Goal: Task Accomplishment & Management: Manage account settings

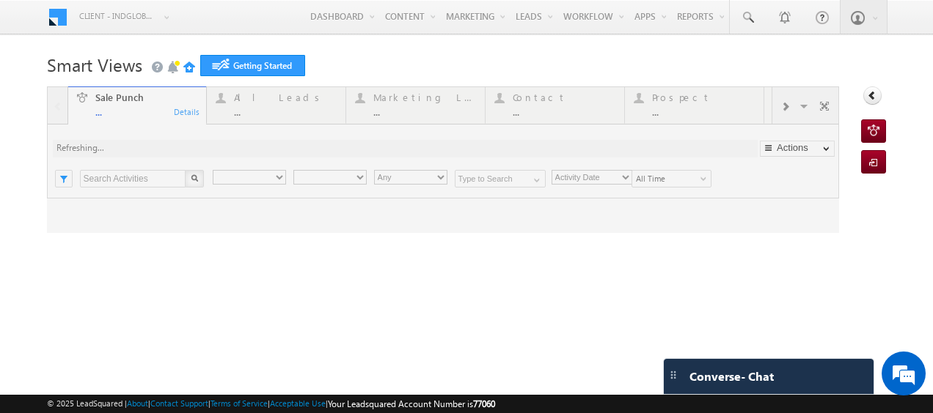
type input "Any Owner"
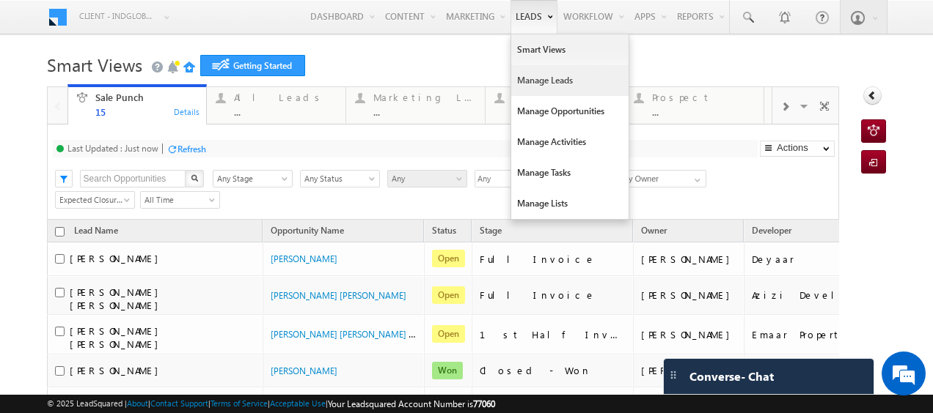
click at [518, 88] on link "Manage Leads" at bounding box center [569, 80] width 117 height 31
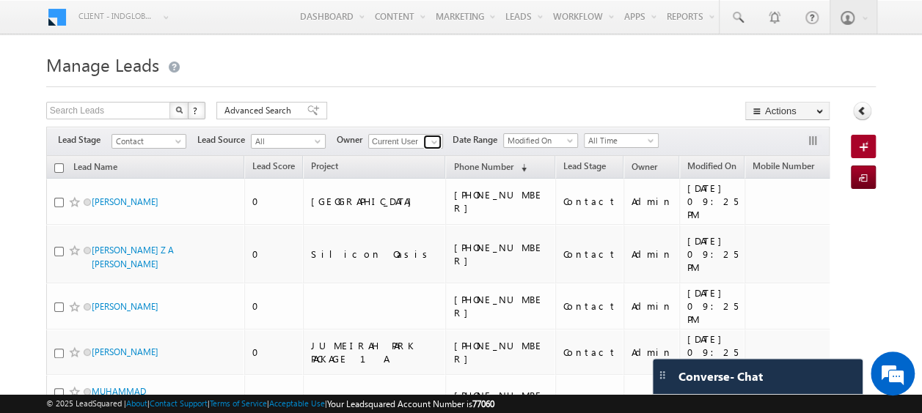
click at [435, 142] on span at bounding box center [434, 142] width 12 height 12
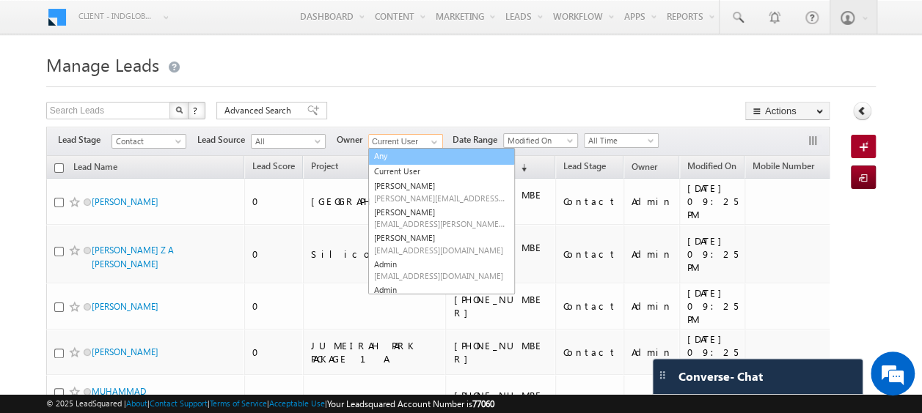
click at [389, 151] on link "Any" at bounding box center [441, 156] width 147 height 17
type input "Any"
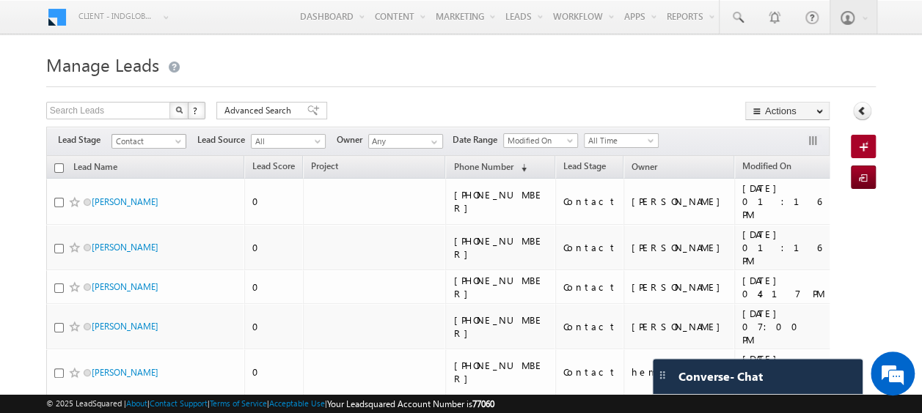
click at [178, 141] on span at bounding box center [180, 145] width 12 height 12
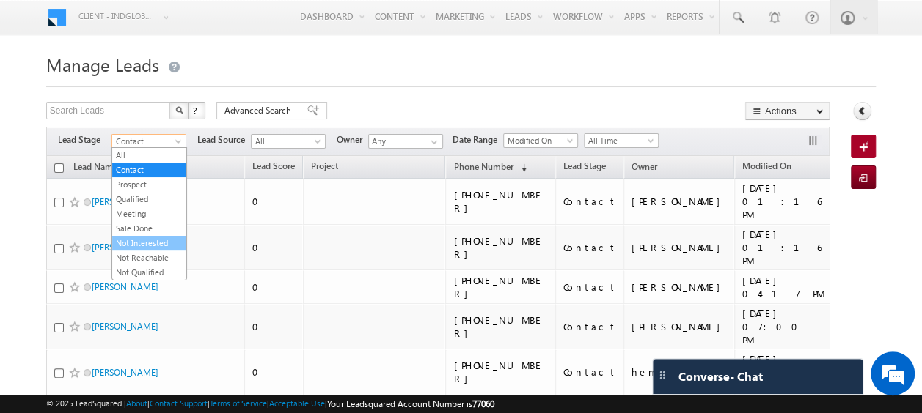
click at [141, 240] on link "Not Interested" at bounding box center [149, 243] width 74 height 13
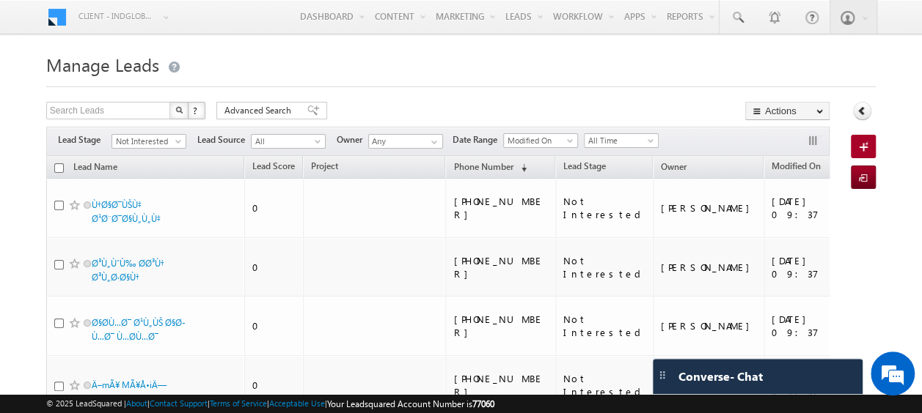
click at [59, 166] on input "checkbox" at bounding box center [59, 168] width 10 height 10
checkbox input "true"
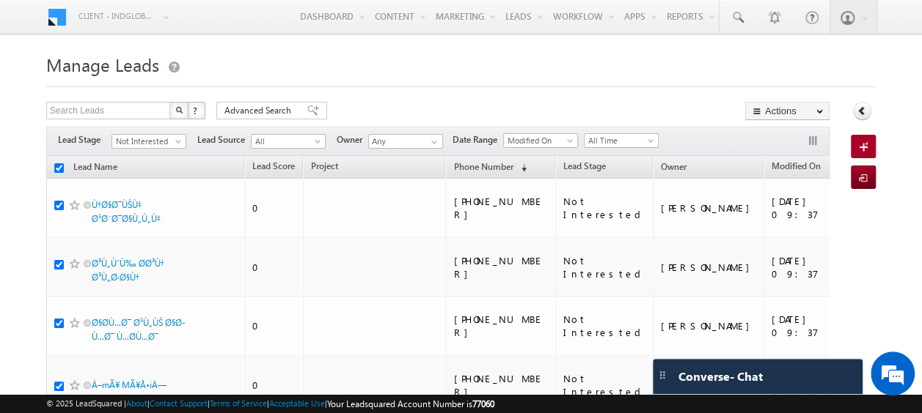
checkbox input "true"
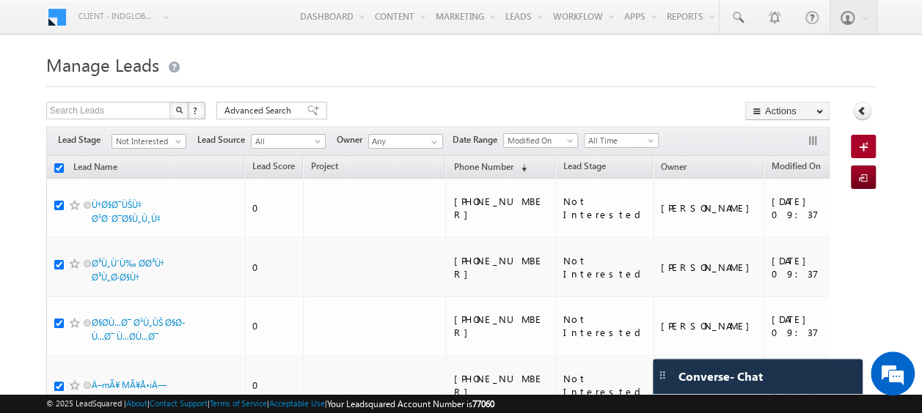
checkbox input "true"
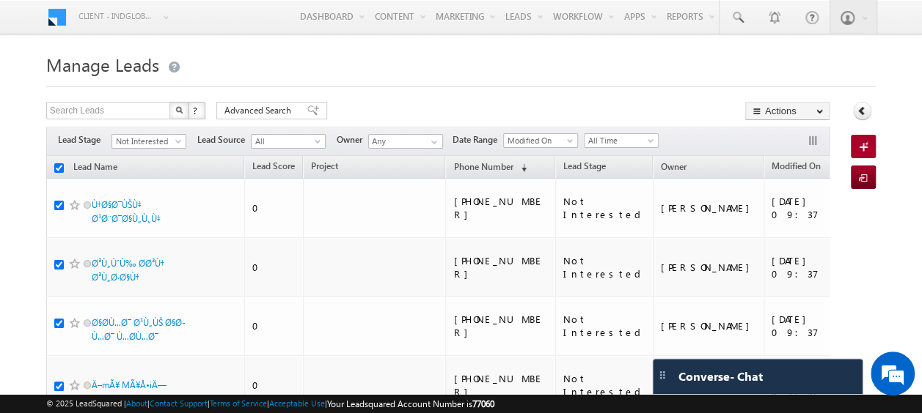
checkbox input "true"
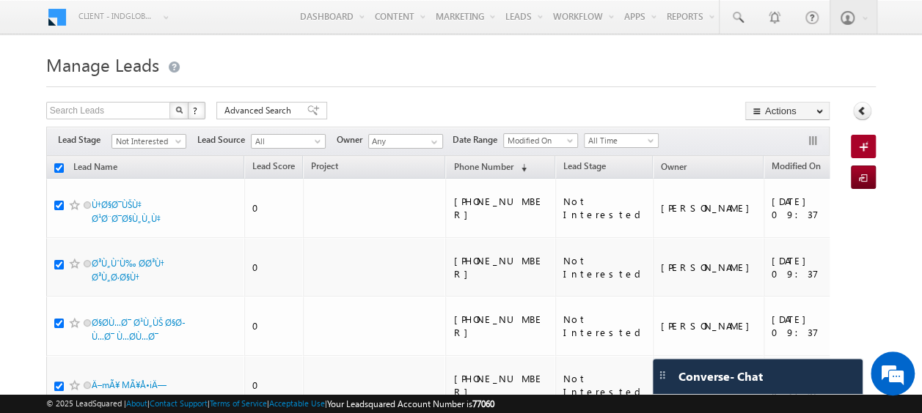
checkbox input "true"
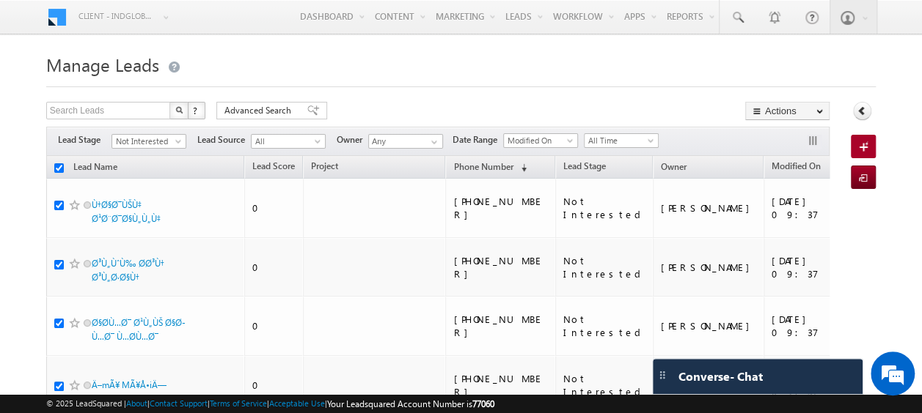
checkbox input "true"
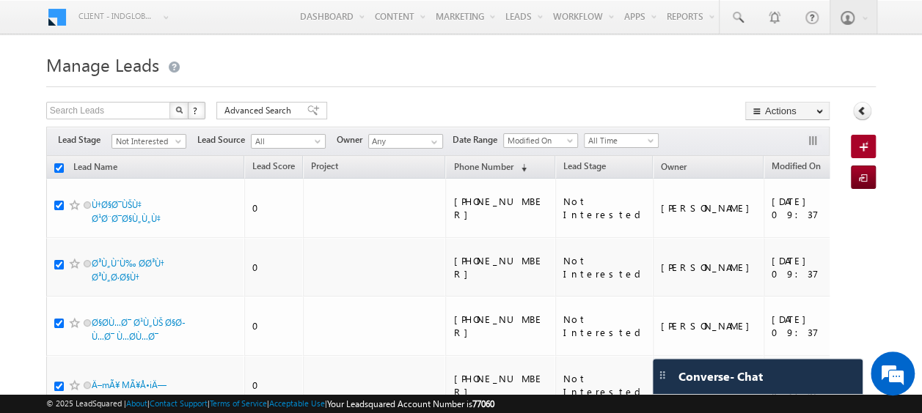
checkbox input "true"
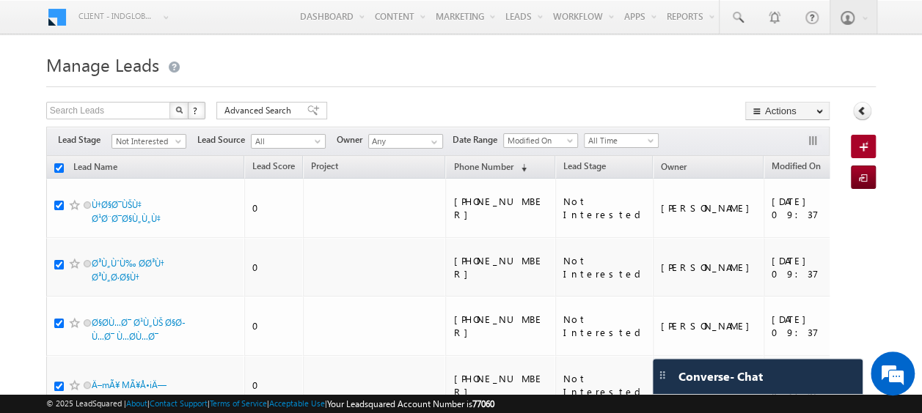
checkbox input "true"
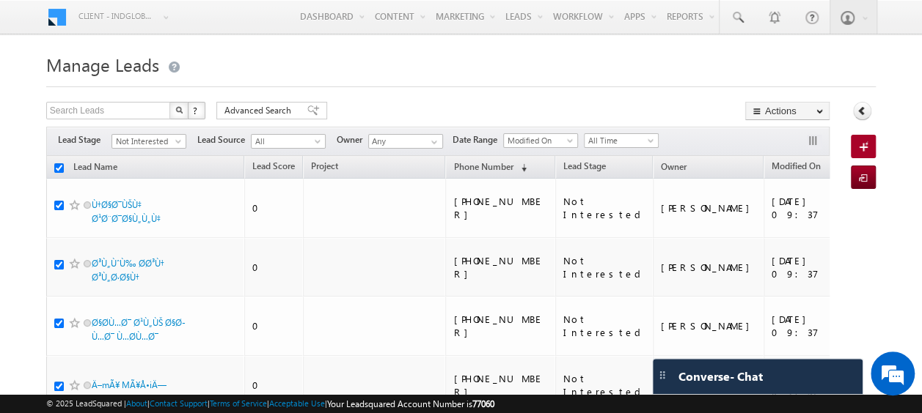
checkbox input "true"
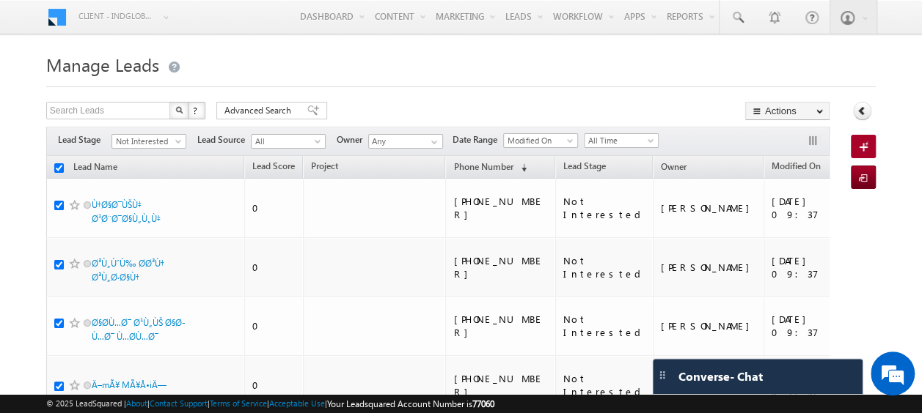
checkbox input "true"
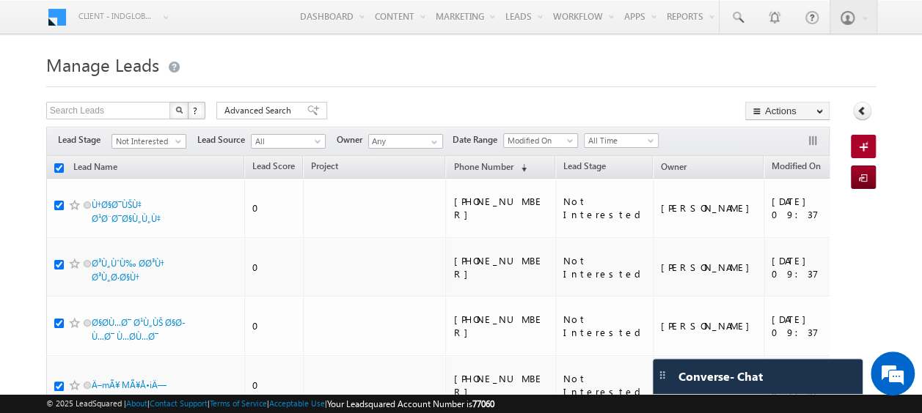
checkbox input "true"
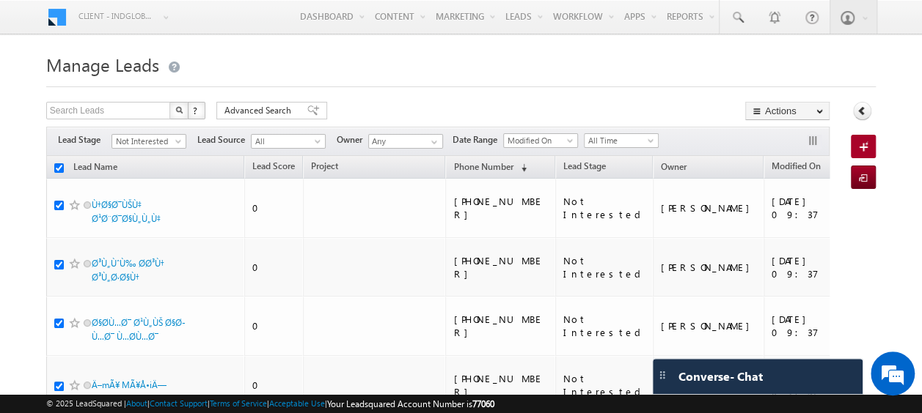
checkbox input "true"
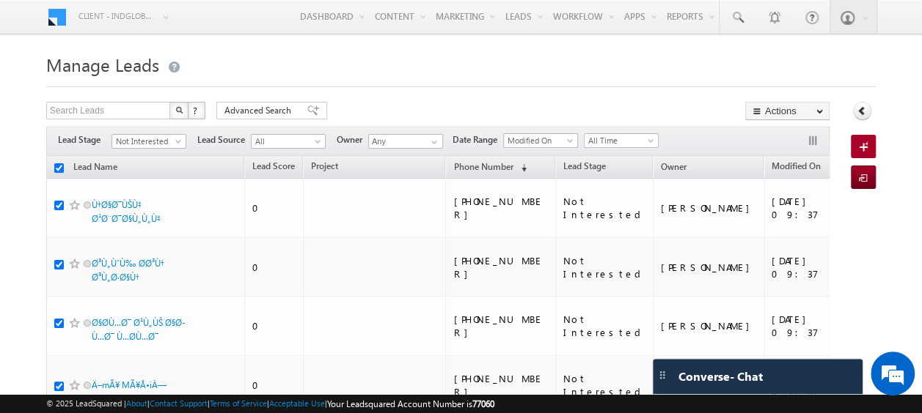
checkbox input "true"
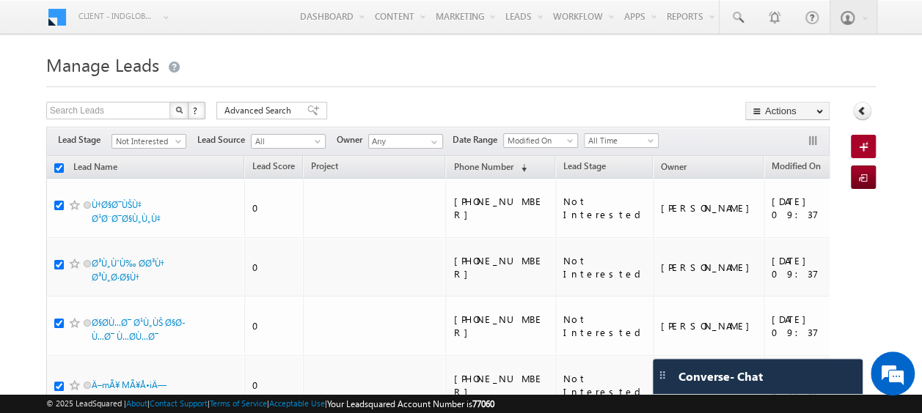
checkbox input "true"
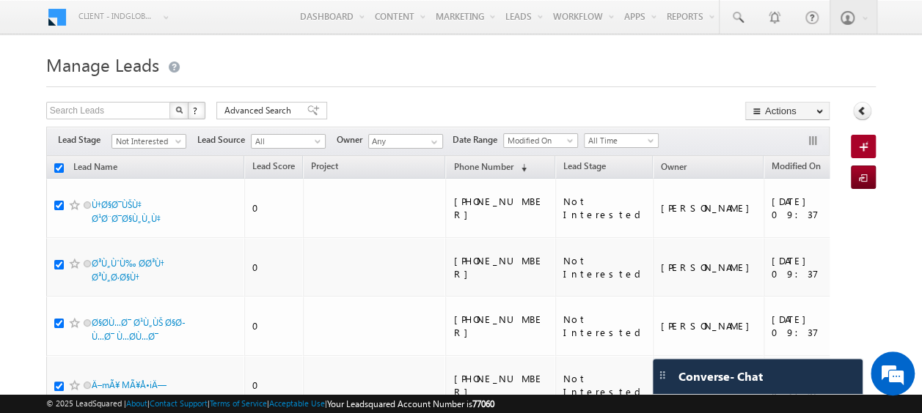
checkbox input "true"
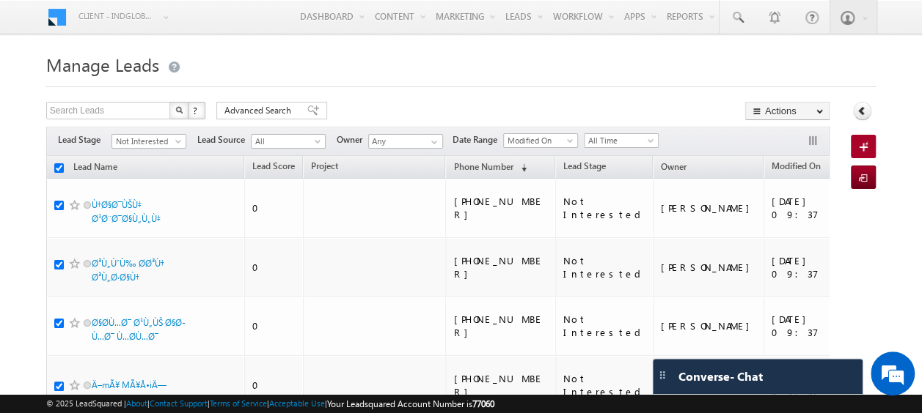
checkbox input "true"
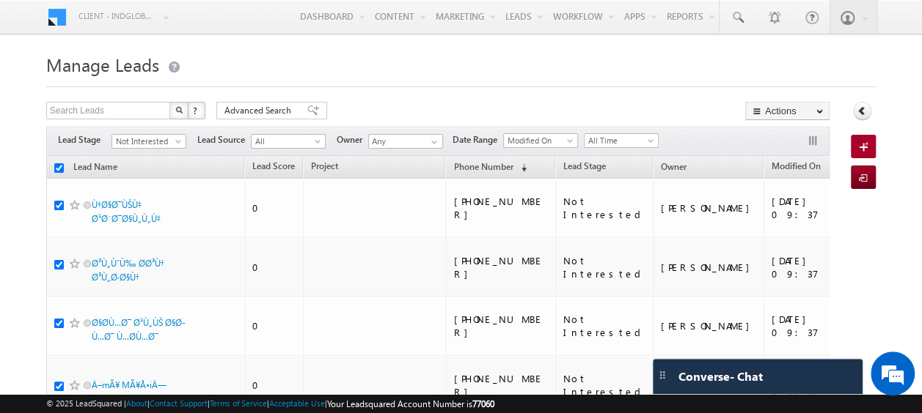
checkbox input "true"
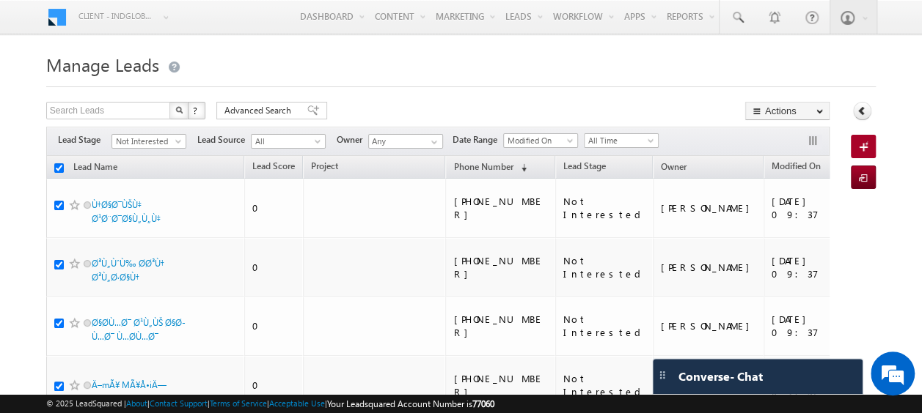
checkbox input "true"
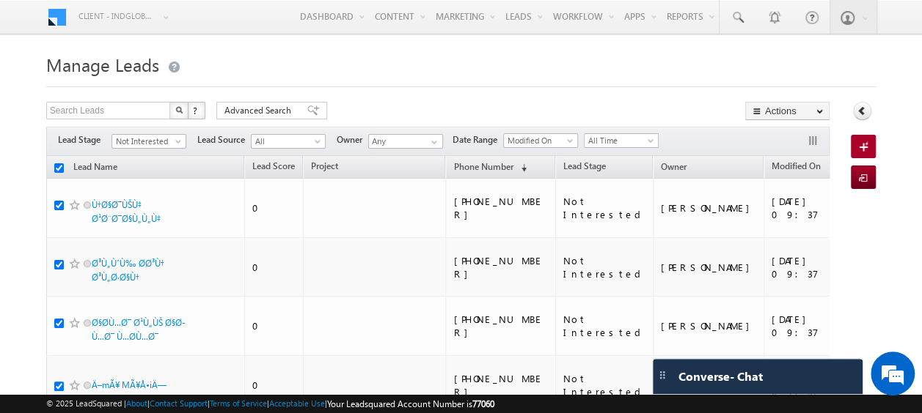
checkbox input "true"
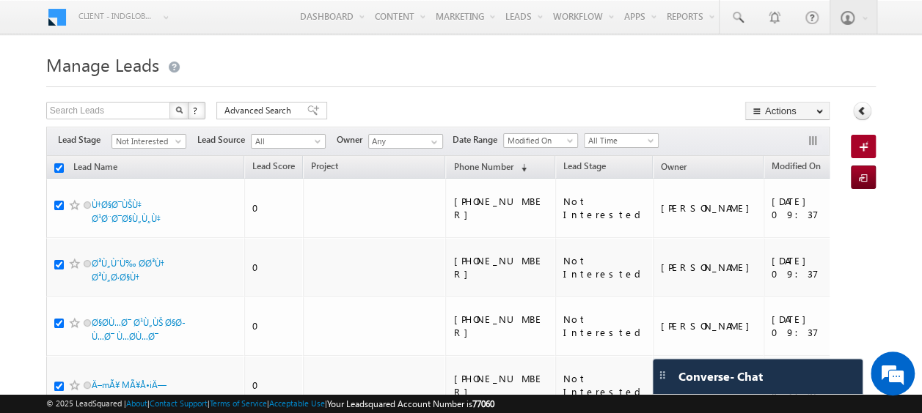
checkbox input "true"
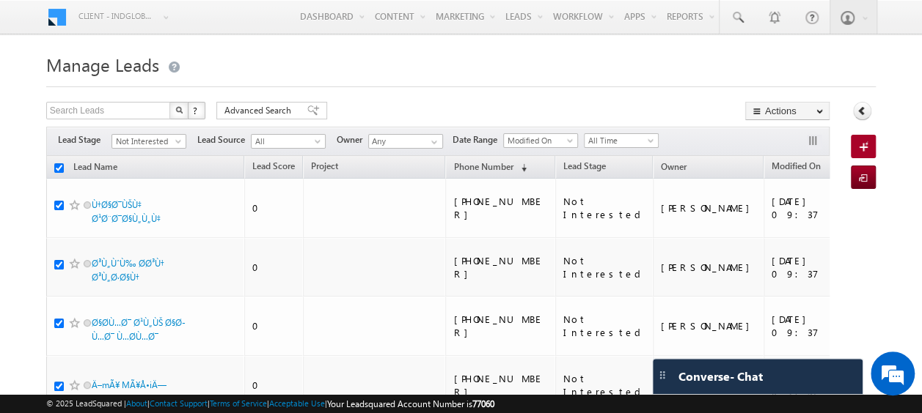
checkbox input "true"
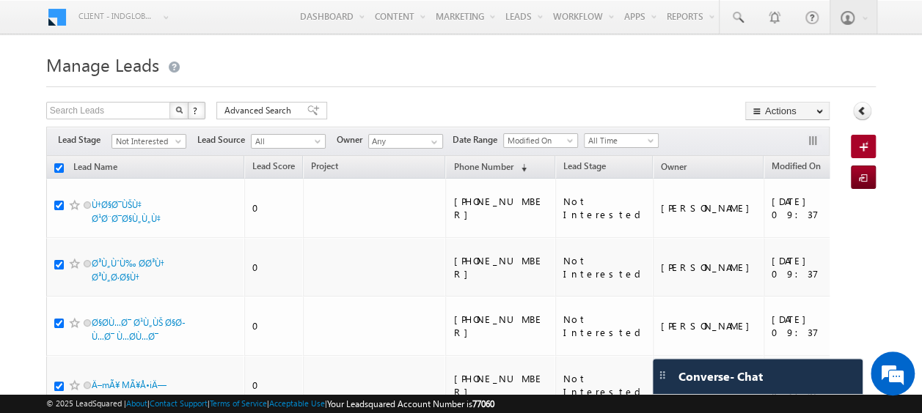
checkbox input "true"
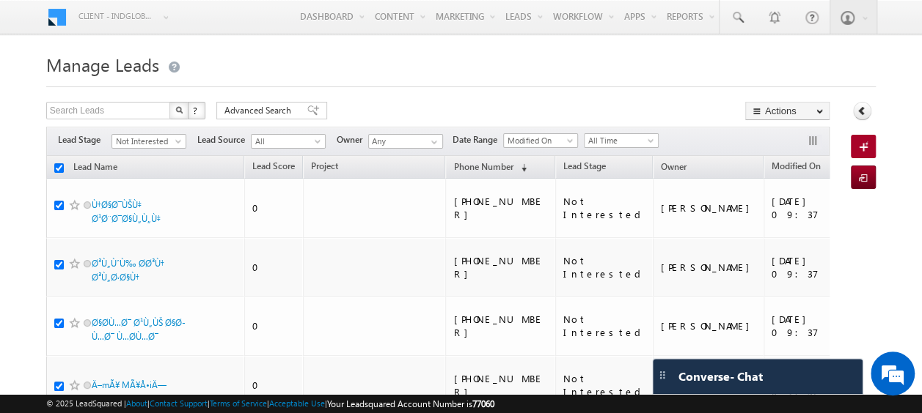
checkbox input "true"
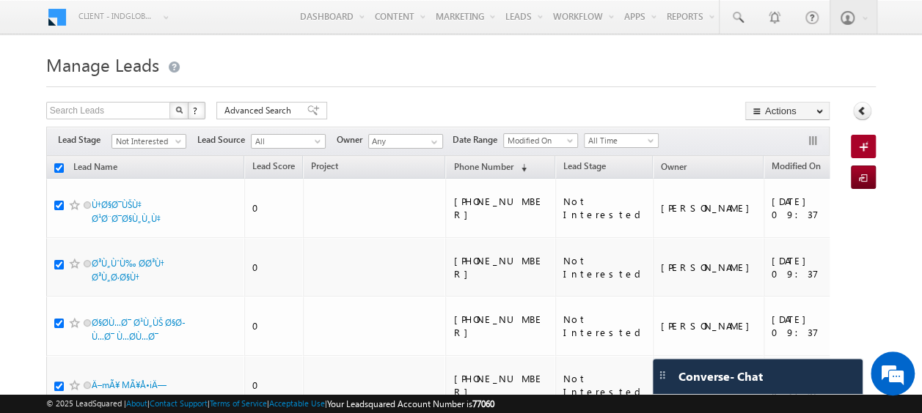
checkbox input "true"
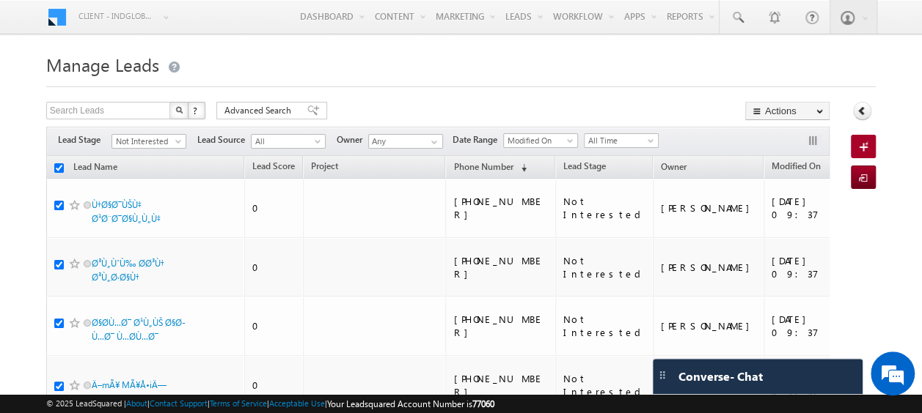
checkbox input "true"
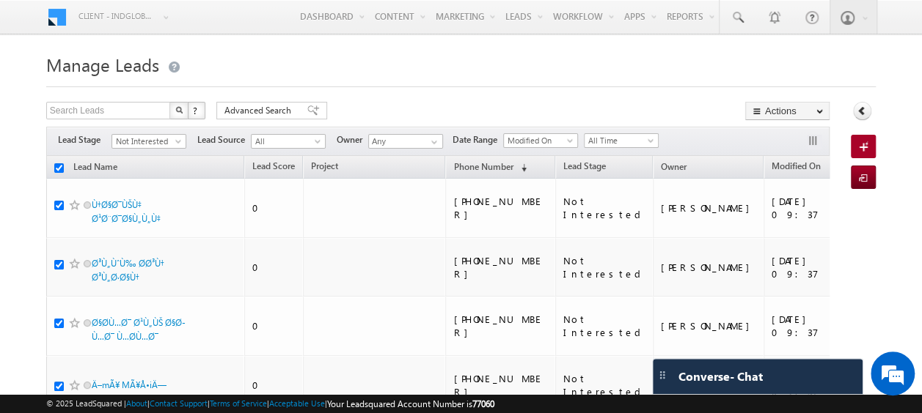
checkbox input "true"
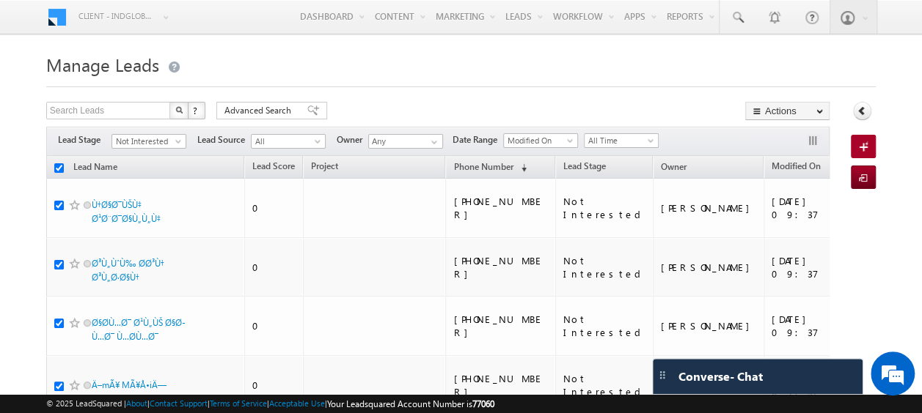
checkbox input "true"
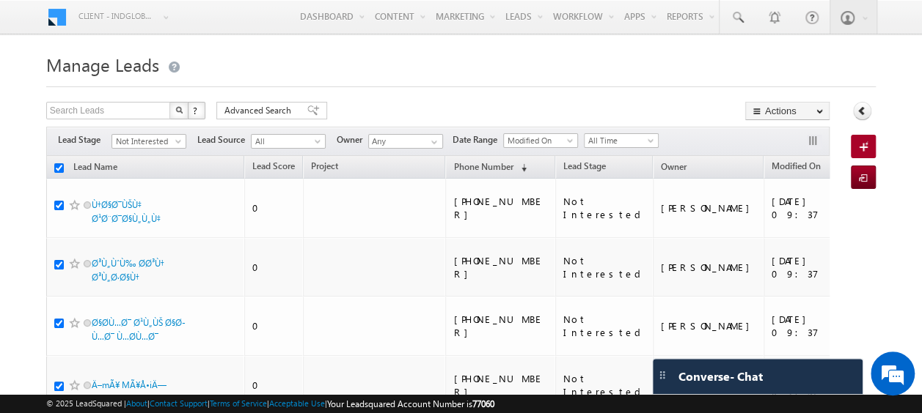
checkbox input "true"
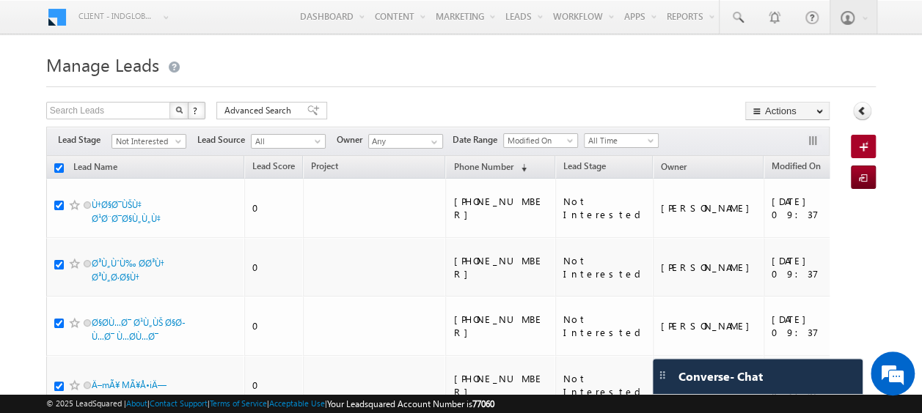
checkbox input "true"
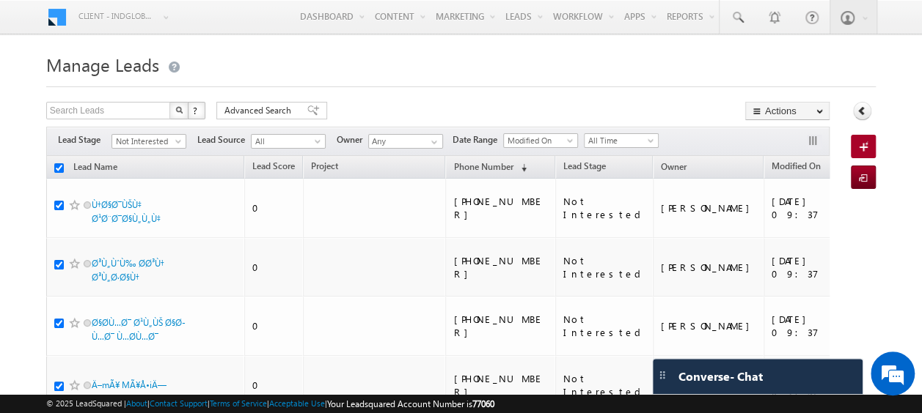
checkbox input "true"
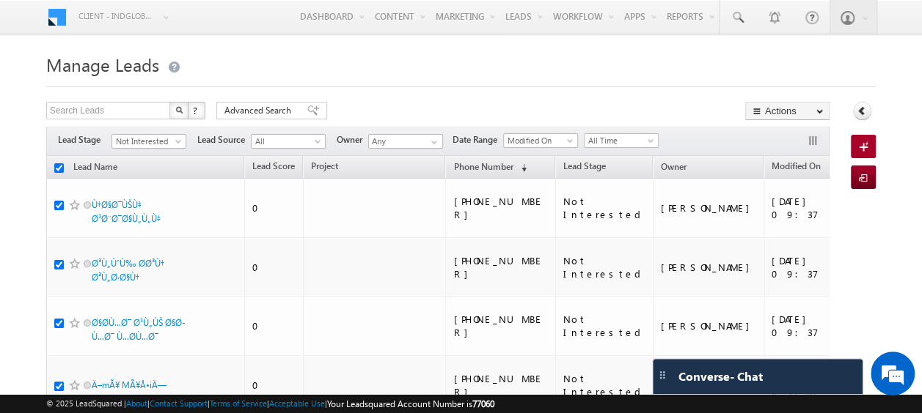
checkbox input "true"
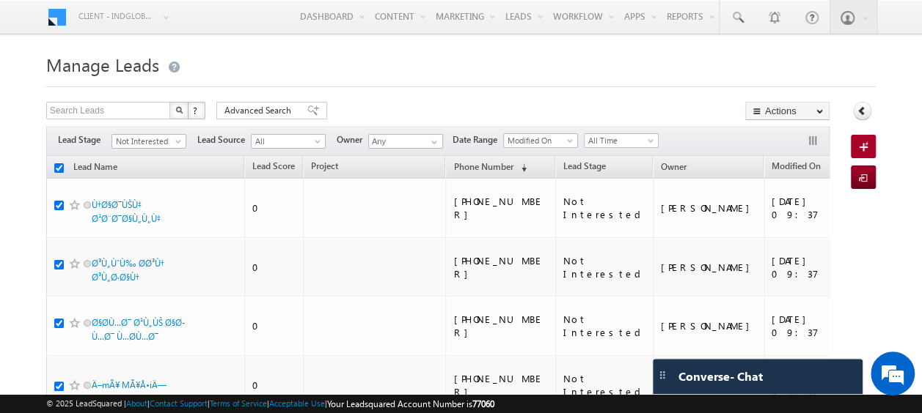
checkbox input "true"
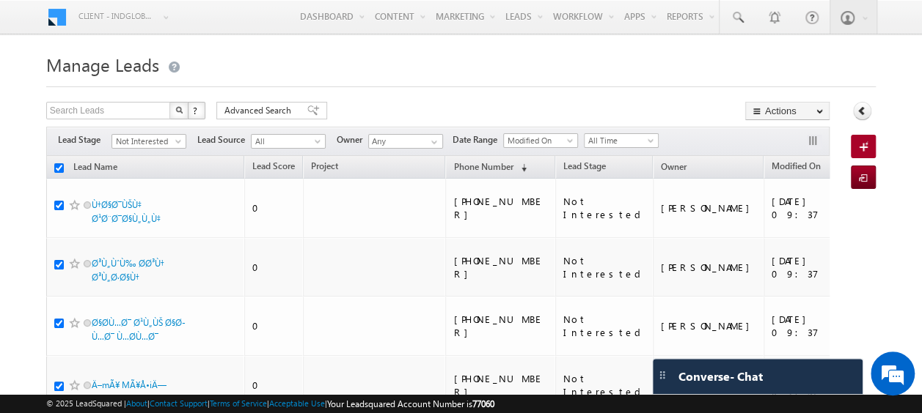
checkbox input "true"
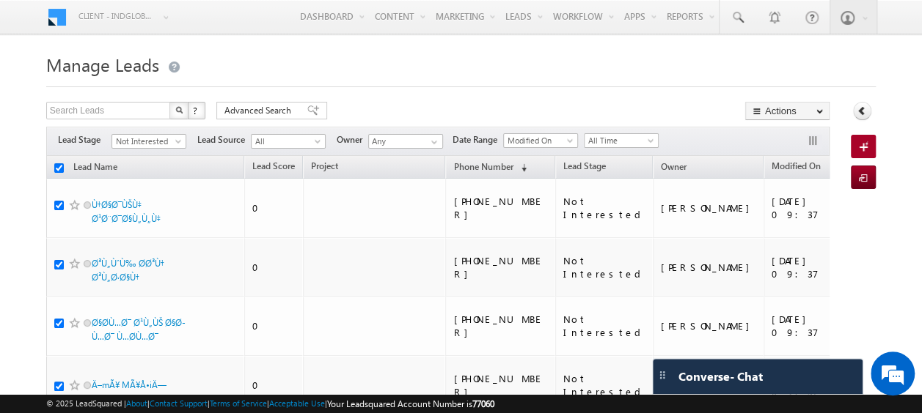
checkbox input "true"
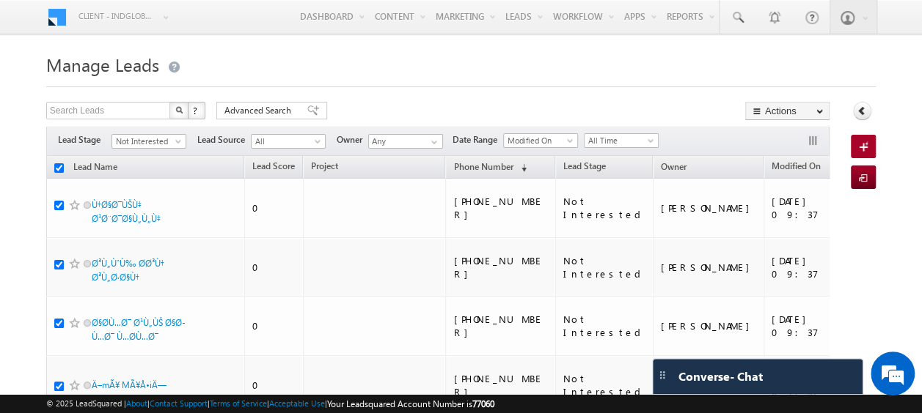
checkbox input "true"
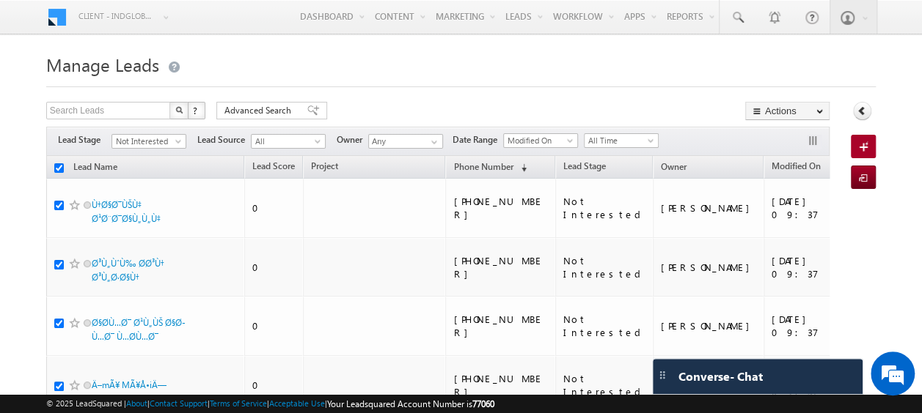
checkbox input "true"
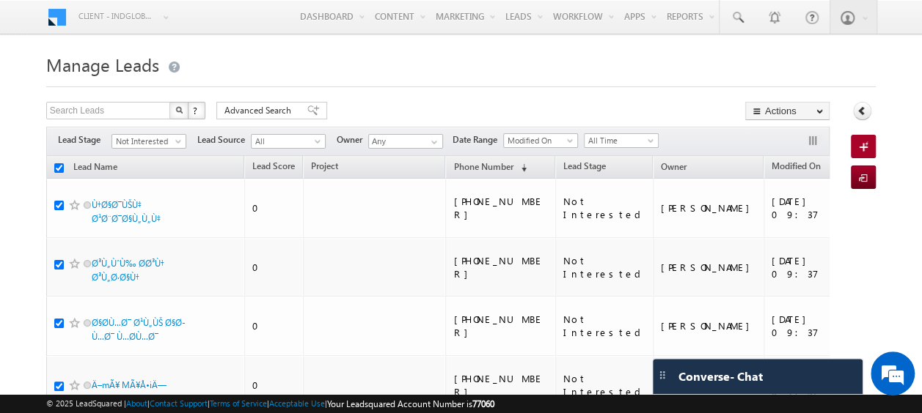
checkbox input "true"
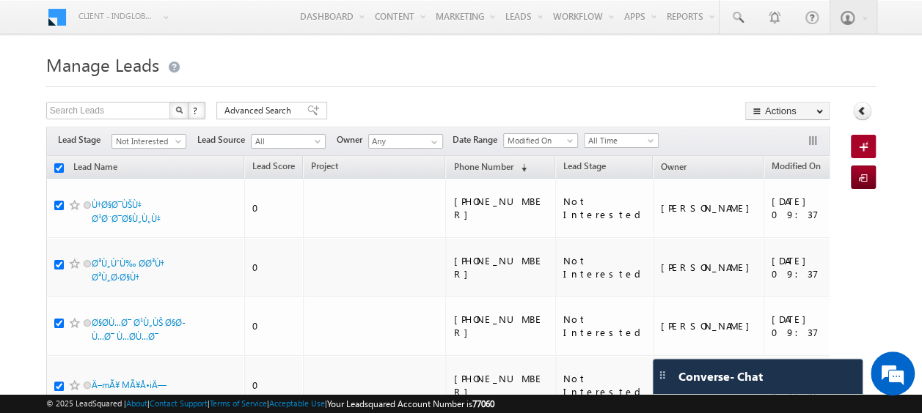
checkbox input "true"
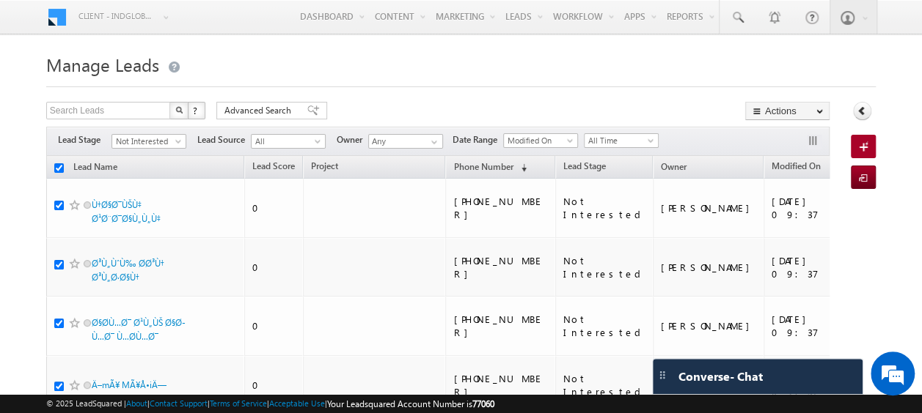
checkbox input "true"
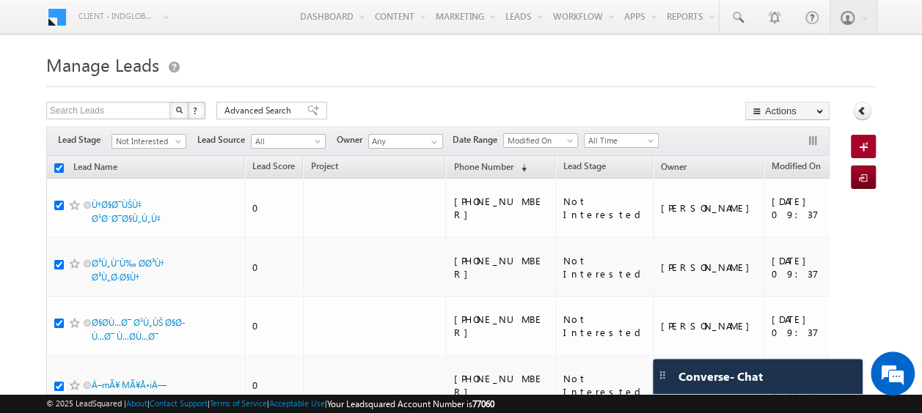
checkbox input "true"
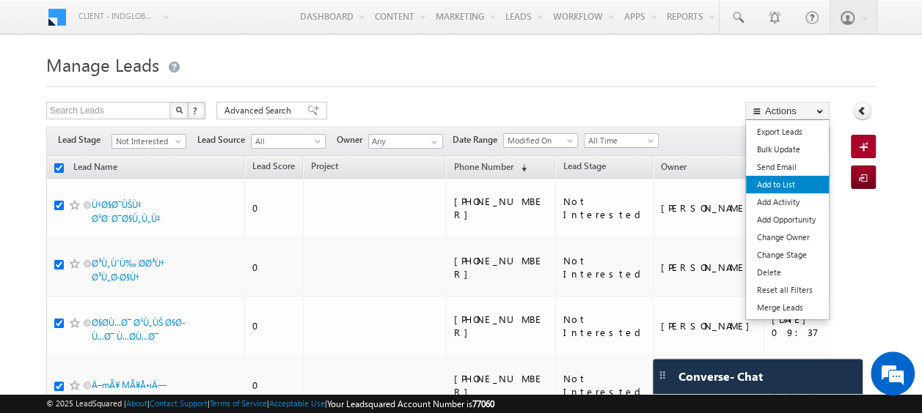
click at [776, 186] on link "Add to List" at bounding box center [787, 185] width 83 height 18
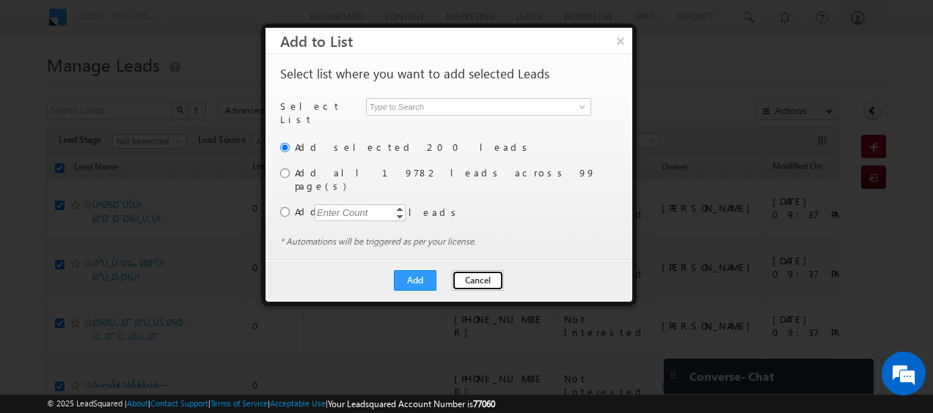
click at [471, 271] on button "Cancel" at bounding box center [478, 281] width 52 height 21
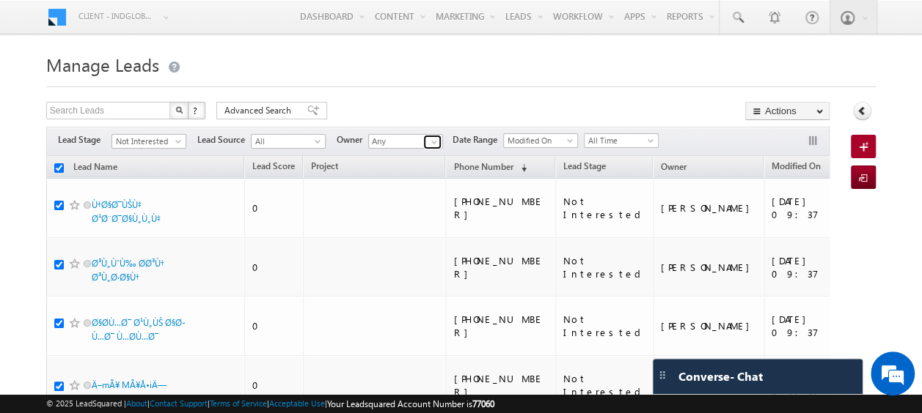
click at [435, 143] on span at bounding box center [434, 142] width 12 height 12
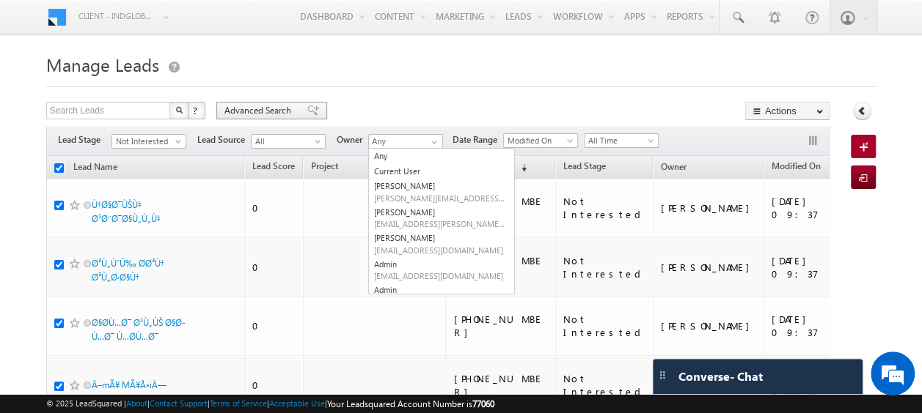
click at [240, 107] on span "Advanced Search" at bounding box center [259, 110] width 71 height 13
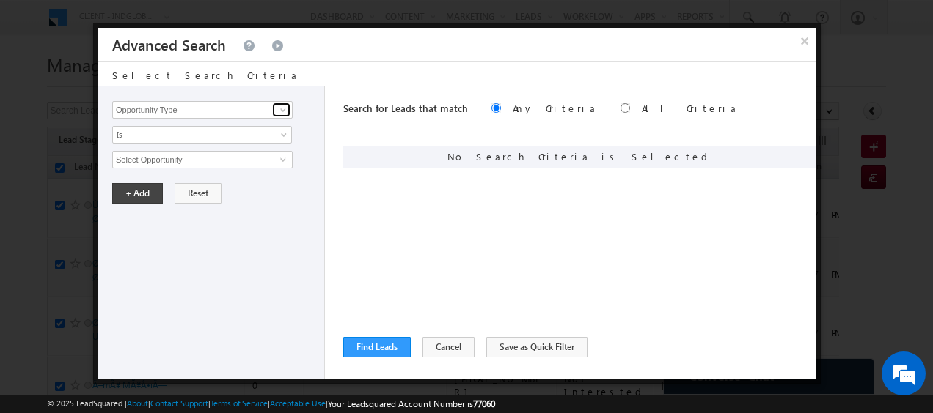
click at [283, 109] on span at bounding box center [283, 110] width 12 height 12
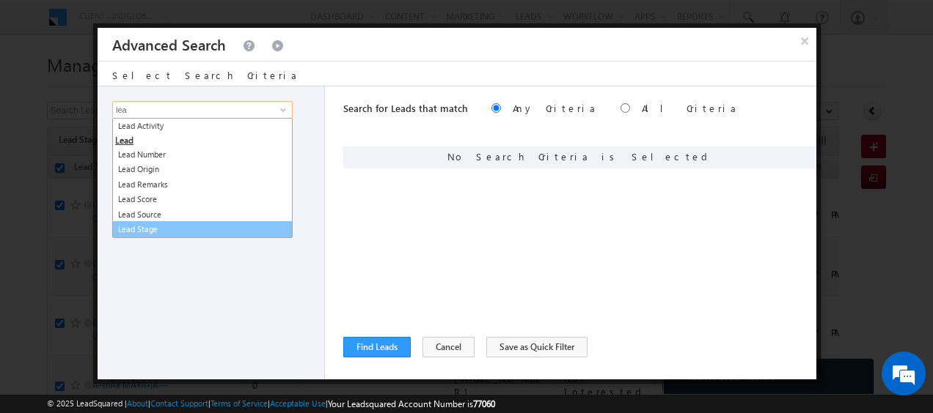
click at [153, 230] on link "Lead Stage" at bounding box center [202, 229] width 180 height 17
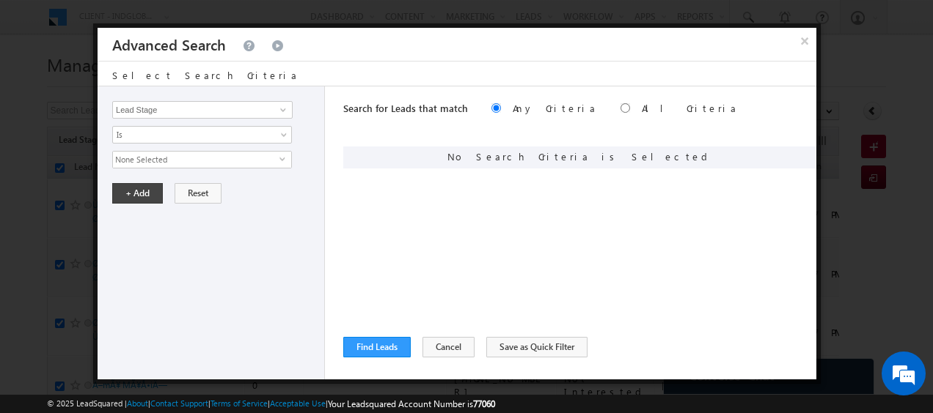
click at [274, 155] on span "None Selected" at bounding box center [196, 160] width 166 height 16
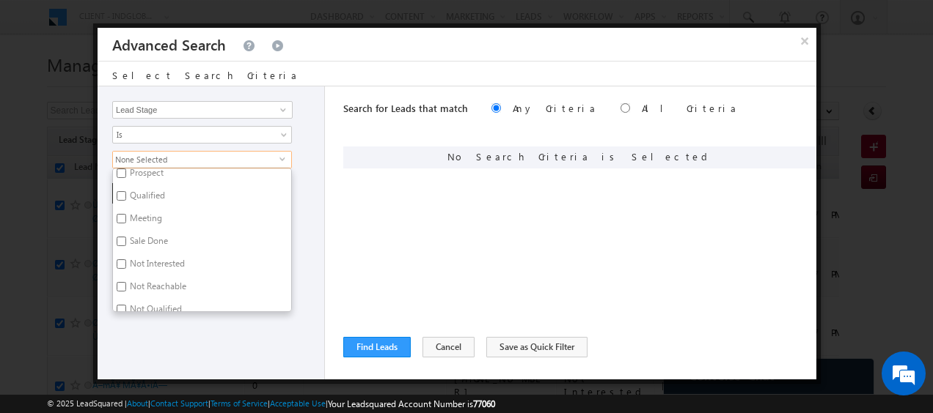
scroll to position [53, 0]
click at [129, 264] on label "Not Interested" at bounding box center [156, 265] width 87 height 23
click at [126, 264] on input "Not Interested" at bounding box center [122, 264] width 10 height 10
click at [125, 282] on input "Not Reachable" at bounding box center [122, 287] width 10 height 10
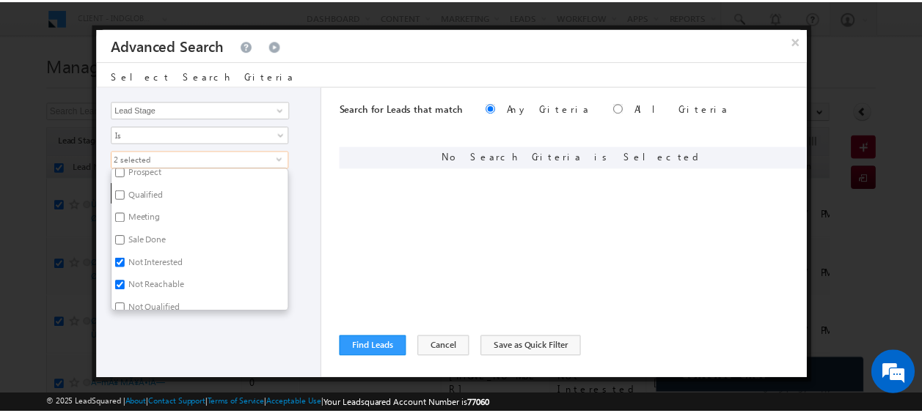
scroll to position [63, 0]
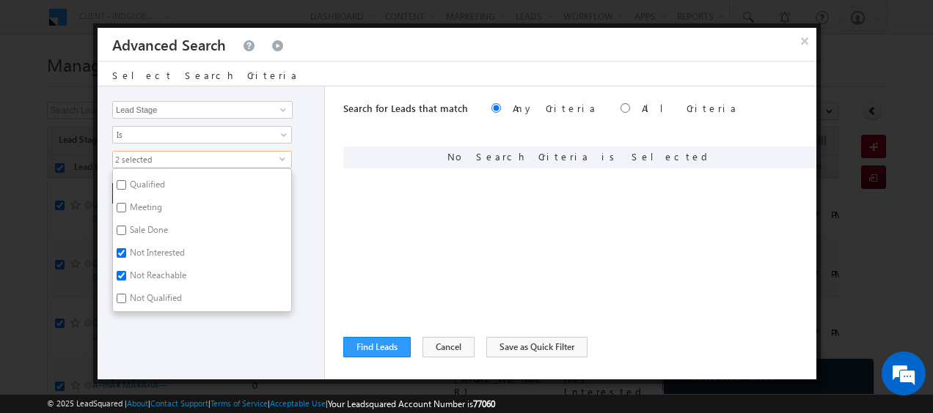
click at [326, 254] on div "Opportunity Type Lead Activity Task Sales Group Prospect Id Address 1 Address 2…" at bounding box center [457, 233] width 718 height 293
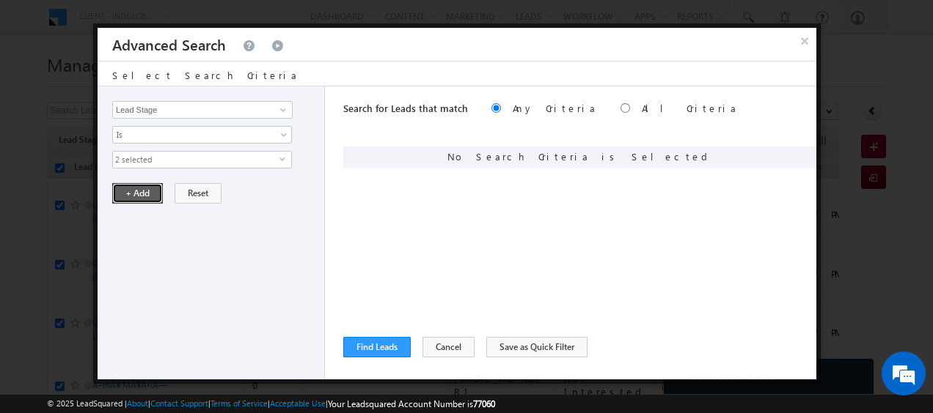
click at [129, 197] on button "+ Add" at bounding box center [137, 193] width 51 height 21
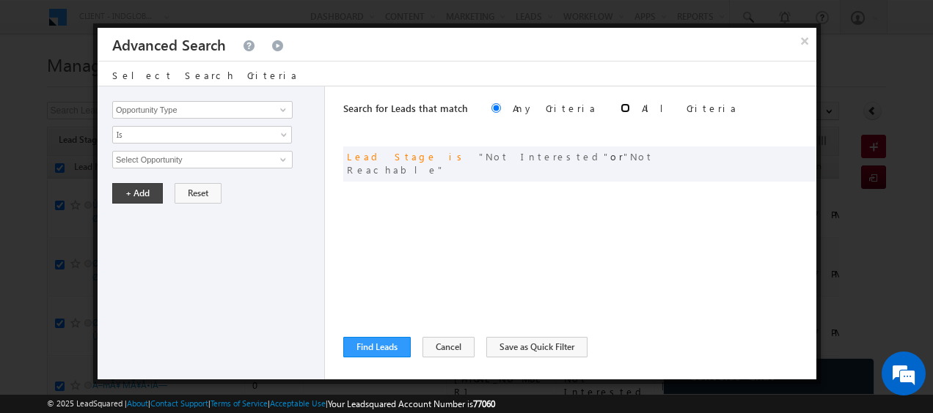
click at [620, 109] on input "radio" at bounding box center [625, 108] width 10 height 10
click at [253, 116] on input "Opportunity Type" at bounding box center [202, 110] width 180 height 18
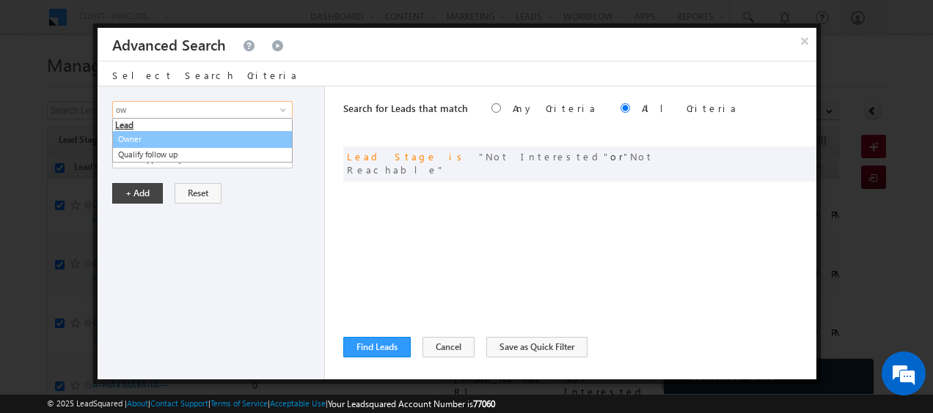
click at [152, 142] on link "Owner" at bounding box center [202, 139] width 180 height 17
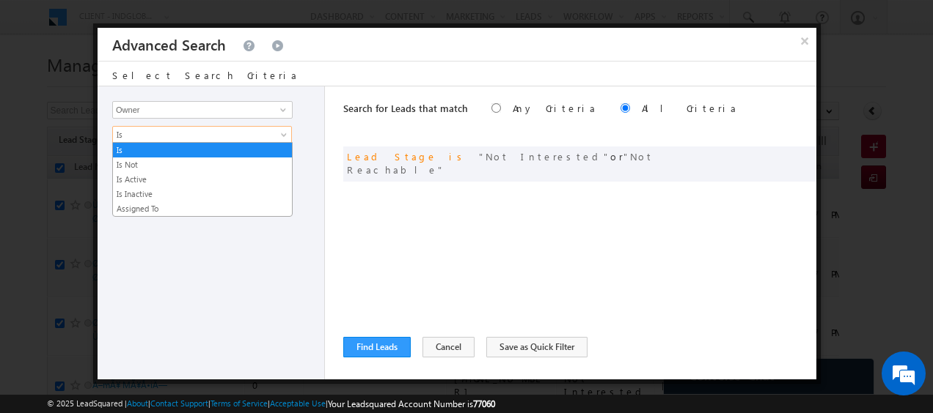
click at [167, 136] on span "Is" at bounding box center [192, 134] width 159 height 13
click at [148, 166] on link "Is Not" at bounding box center [202, 164] width 179 height 13
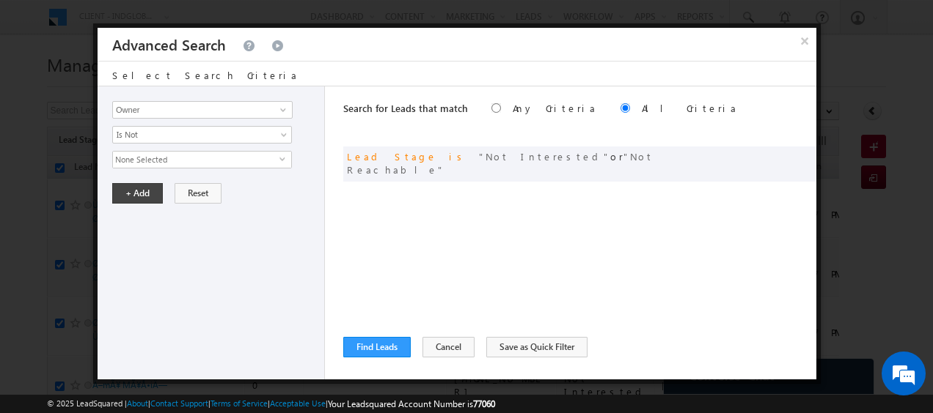
click at [166, 158] on span "None Selected" at bounding box center [196, 160] width 166 height 16
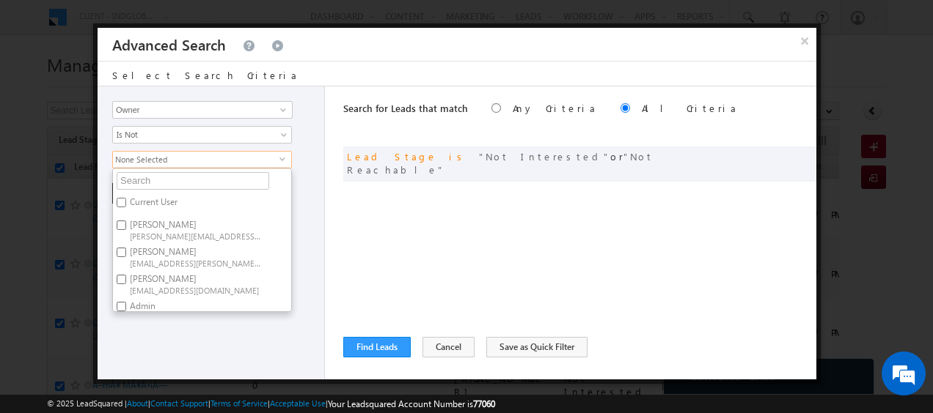
click at [123, 205] on input "Current User" at bounding box center [122, 203] width 10 height 10
click at [309, 216] on div "Opportunity Type Lead Activity Task Sales Group Prospect Id Address 1 Address 2…" at bounding box center [211, 233] width 227 height 293
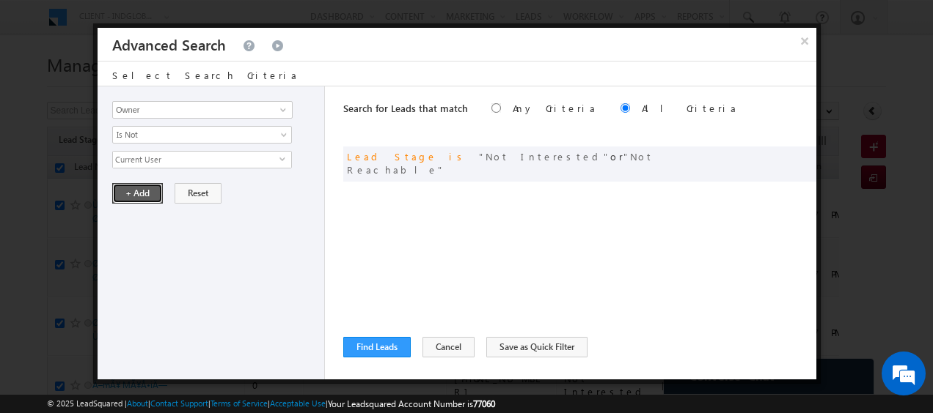
click at [141, 191] on button "+ Add" at bounding box center [137, 193] width 51 height 21
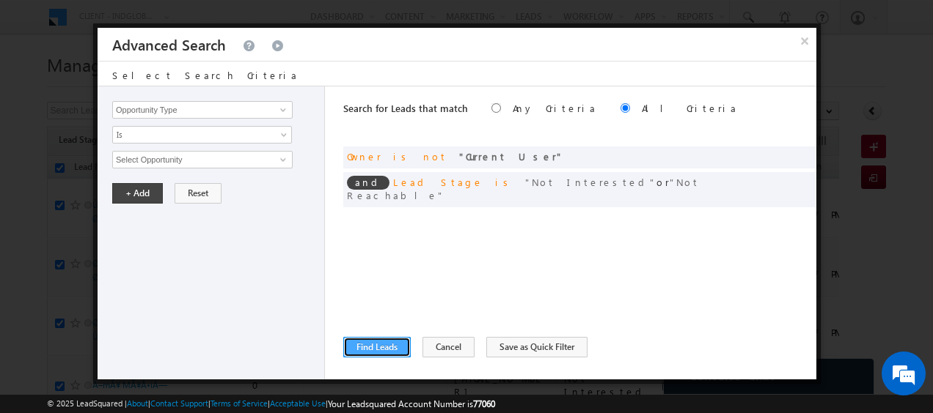
click at [366, 351] on button "Find Leads" at bounding box center [376, 347] width 67 height 21
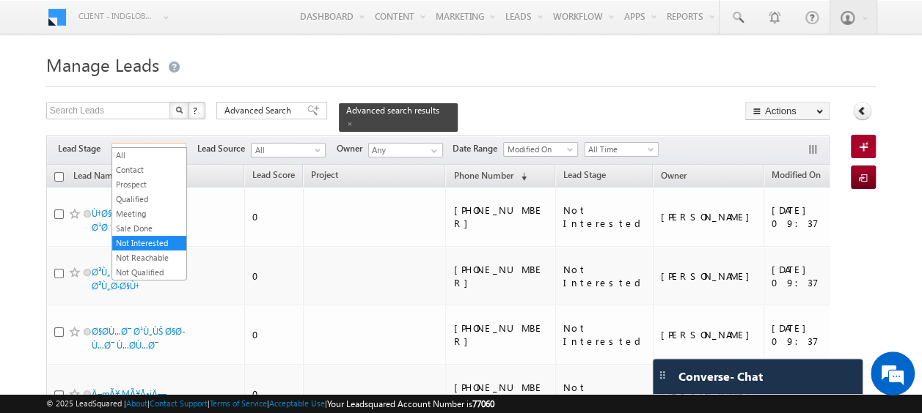
click at [174, 147] on span at bounding box center [180, 153] width 12 height 12
click at [141, 155] on link "All" at bounding box center [149, 155] width 74 height 13
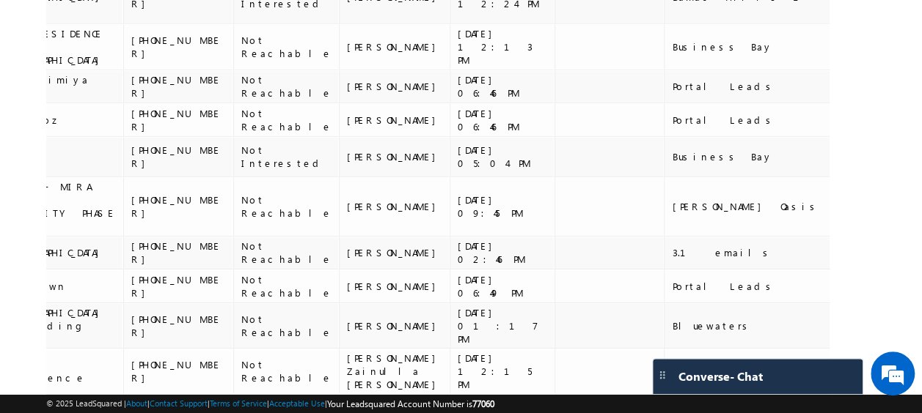
scroll to position [0, 312]
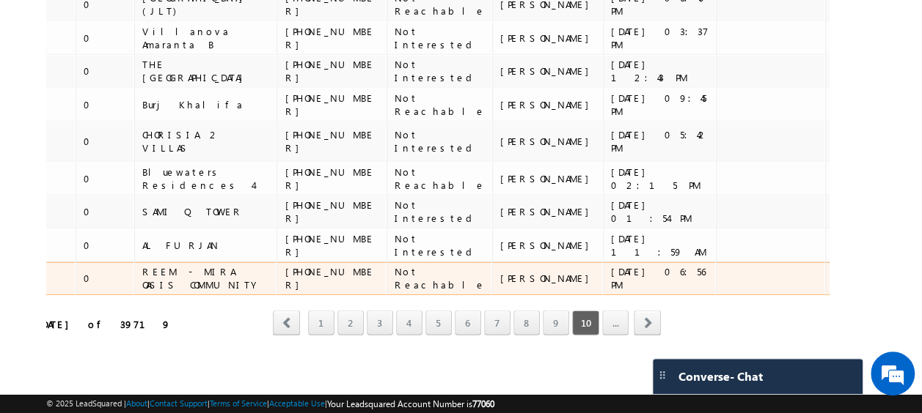
scroll to position [0, 0]
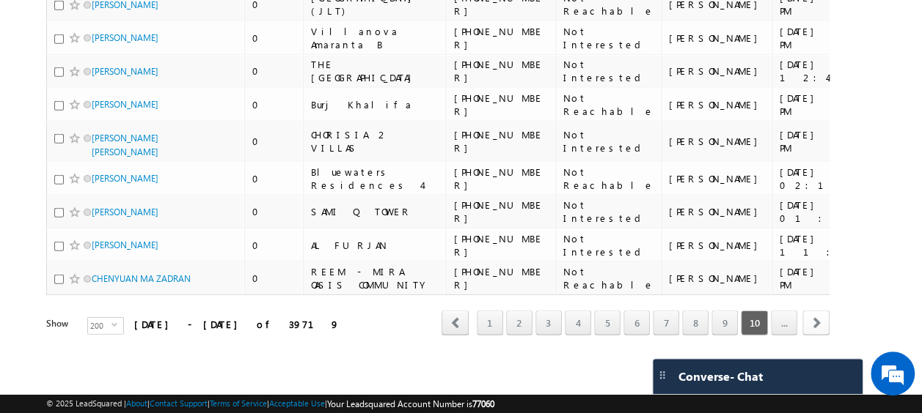
click at [817, 312] on span "next" at bounding box center [815, 323] width 27 height 25
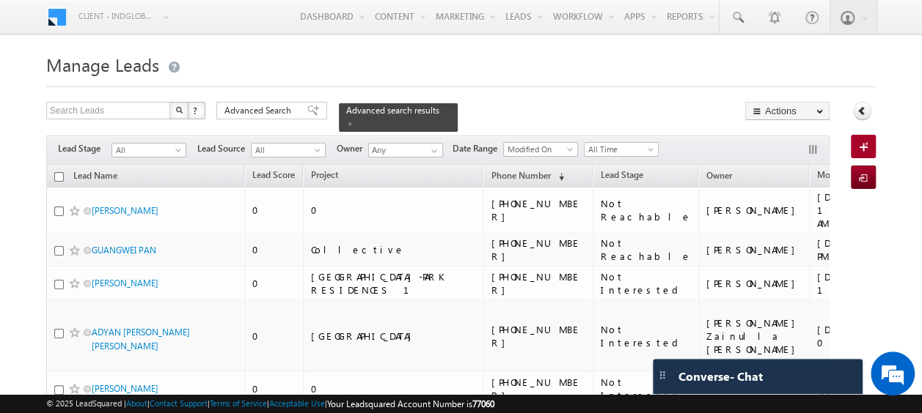
click at [57, 172] on input "checkbox" at bounding box center [59, 177] width 10 height 10
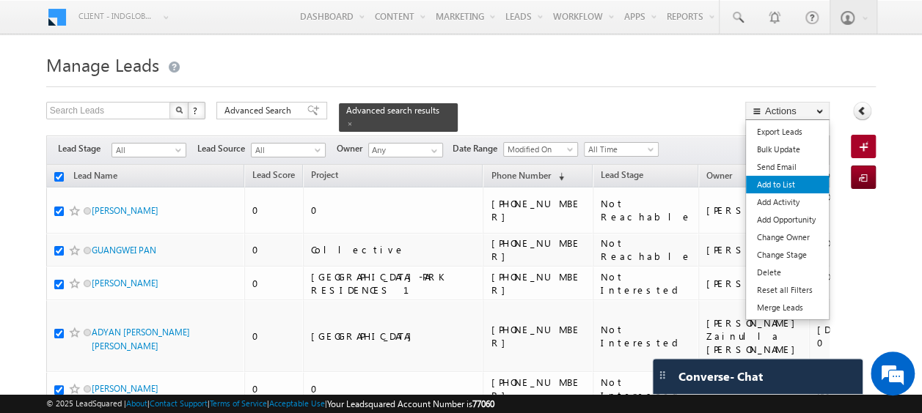
click at [774, 186] on link "Add to List" at bounding box center [787, 185] width 83 height 18
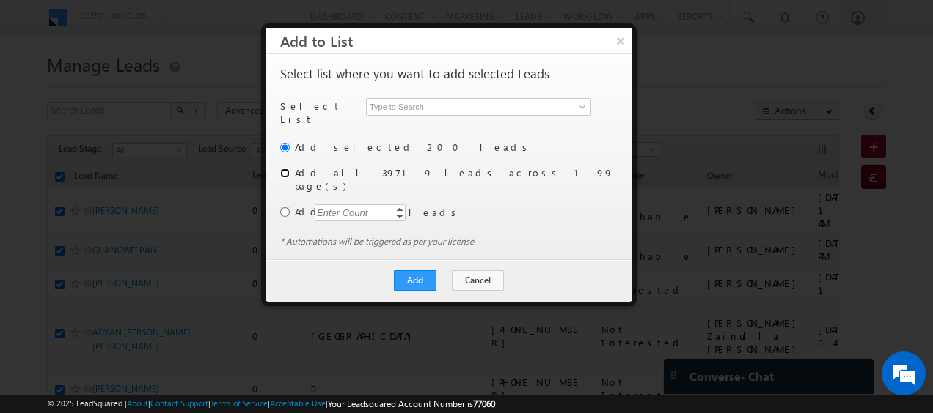
click at [285, 169] on input "radio" at bounding box center [285, 174] width 10 height 10
click at [586, 107] on span at bounding box center [582, 107] width 12 height 12
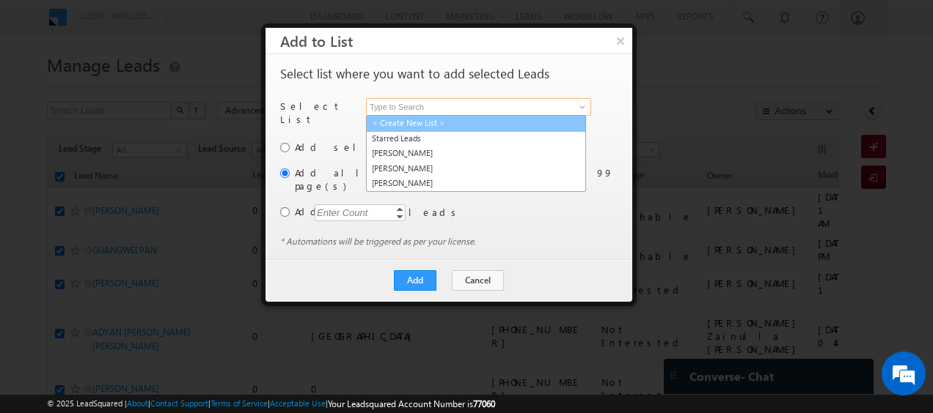
click at [430, 122] on link "< Create New List >" at bounding box center [476, 123] width 220 height 17
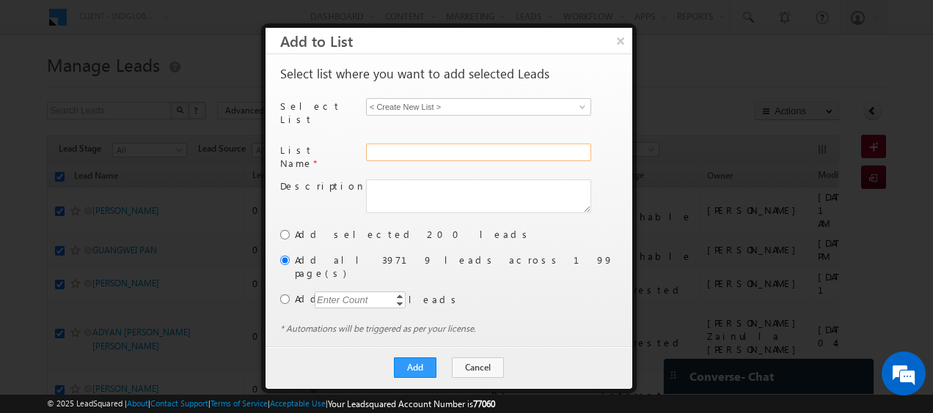
click at [398, 144] on input "text" at bounding box center [478, 153] width 225 height 18
click at [416, 358] on button "Add" at bounding box center [415, 368] width 43 height 21
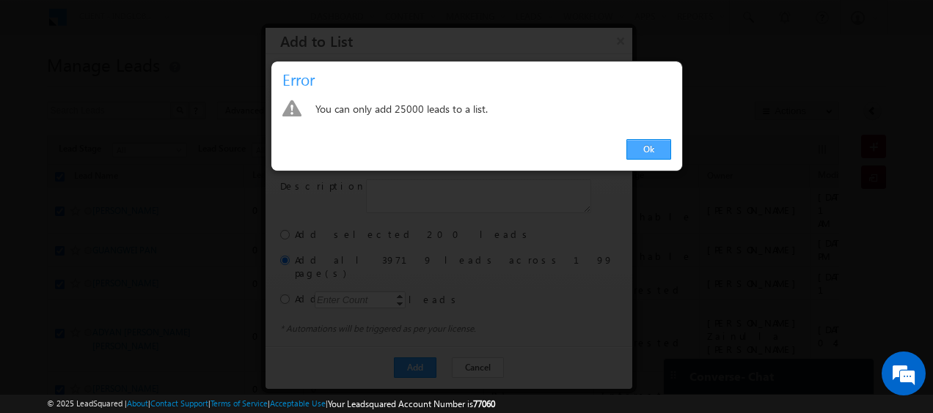
click at [648, 144] on link "Ok" at bounding box center [648, 149] width 45 height 21
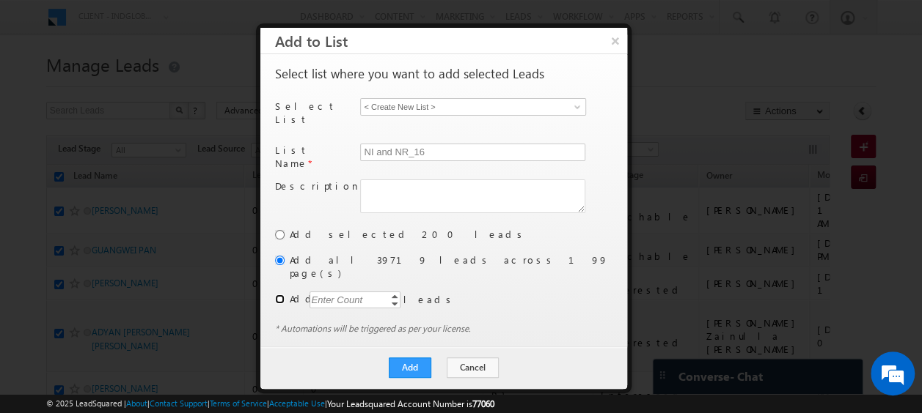
click at [276, 295] on input "radio" at bounding box center [280, 300] width 10 height 10
click at [326, 292] on div "Enter Count" at bounding box center [337, 300] width 56 height 17
click at [416, 358] on button "Add" at bounding box center [410, 368] width 43 height 21
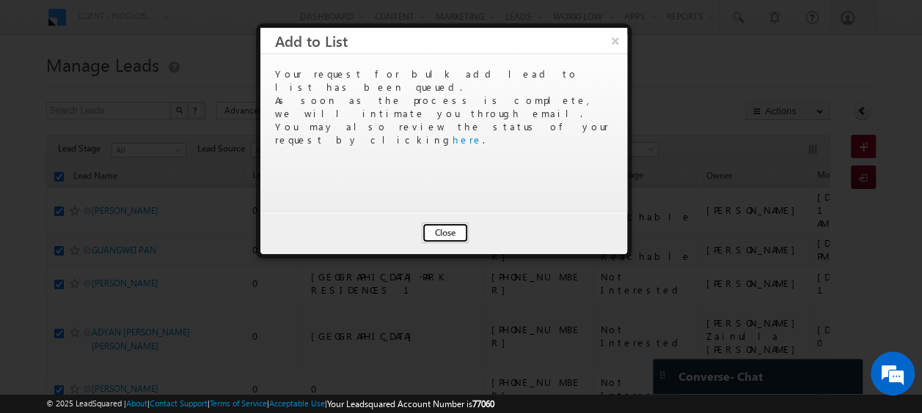
click at [452, 232] on button "Close" at bounding box center [445, 233] width 47 height 21
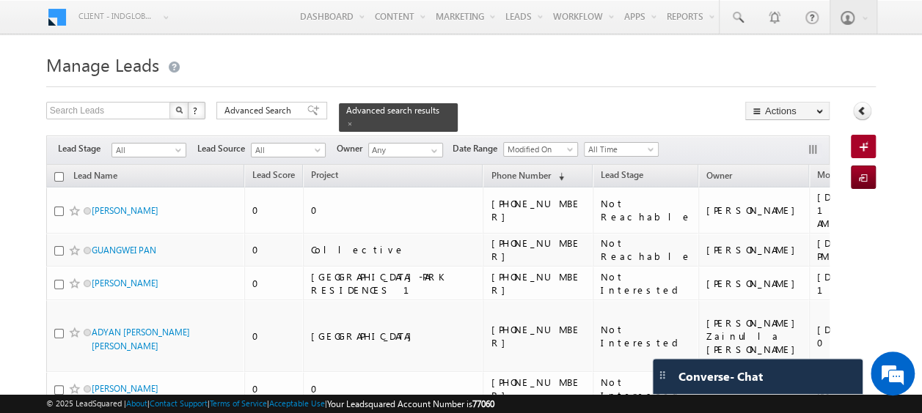
click at [56, 172] on input "checkbox" at bounding box center [59, 177] width 10 height 10
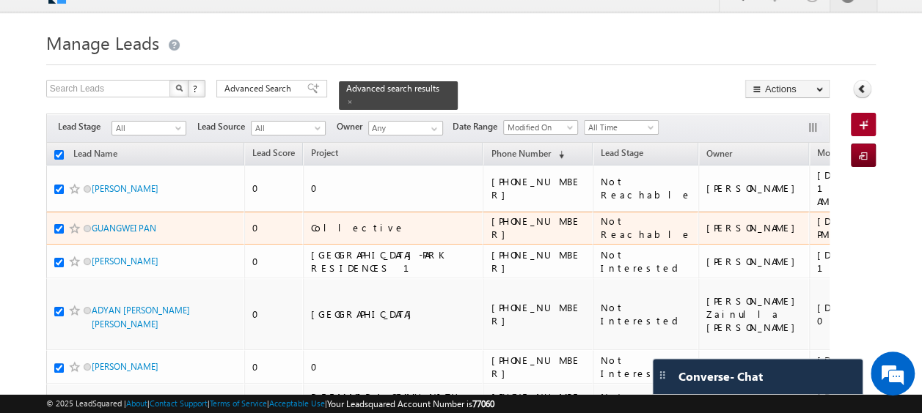
scroll to position [23, 0]
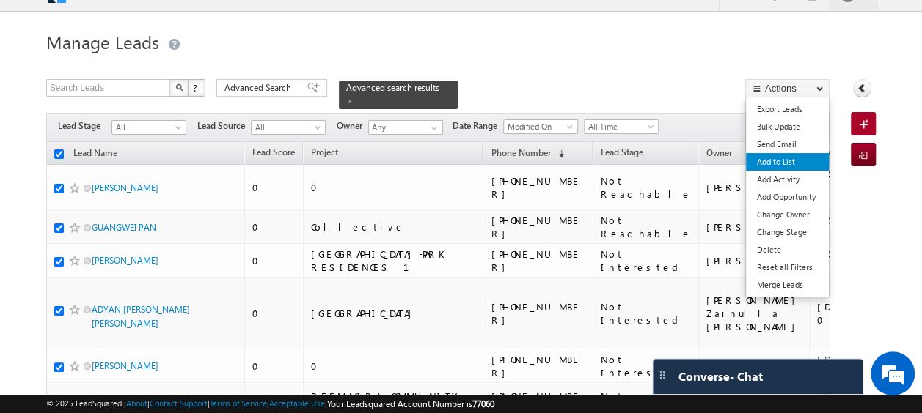
click at [784, 158] on link "Add to List" at bounding box center [787, 162] width 83 height 18
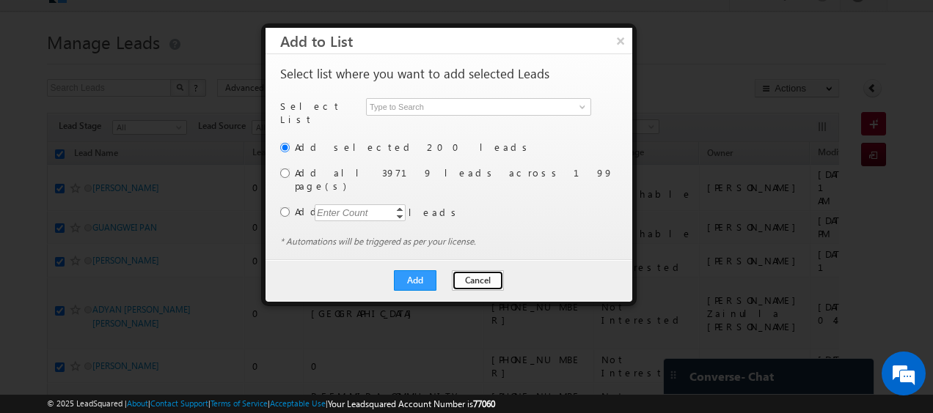
click at [485, 271] on button "Cancel" at bounding box center [478, 281] width 52 height 21
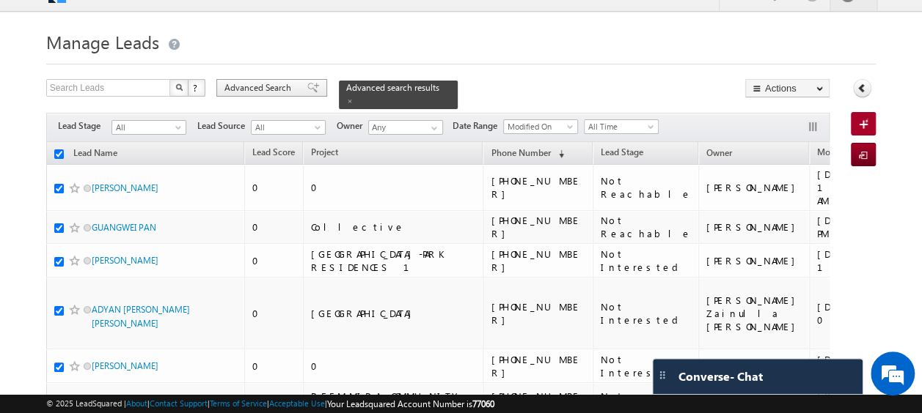
click at [273, 89] on span "Advanced Search" at bounding box center [259, 87] width 71 height 13
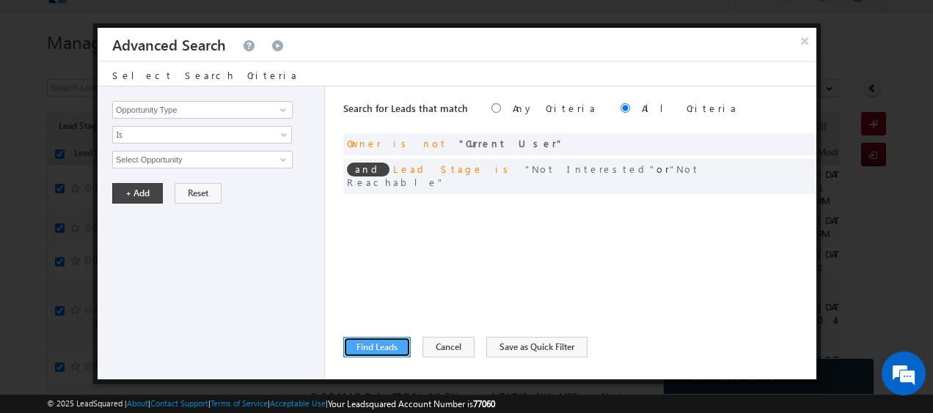
click at [378, 350] on button "Find Leads" at bounding box center [376, 347] width 67 height 21
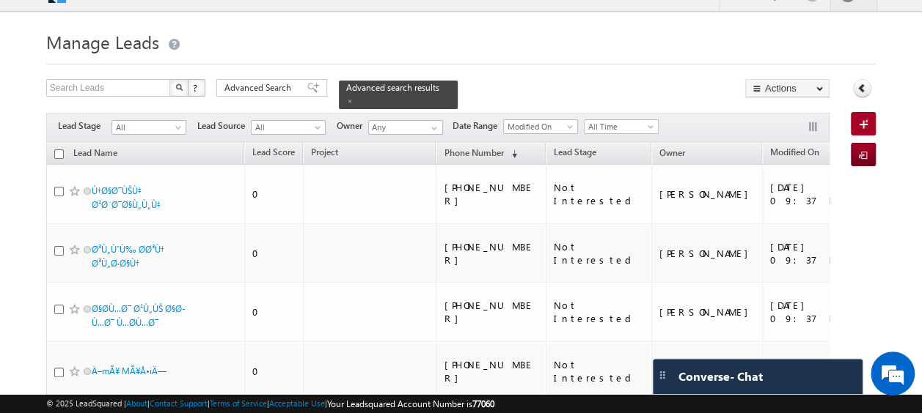
click at [60, 150] on input "checkbox" at bounding box center [59, 155] width 10 height 10
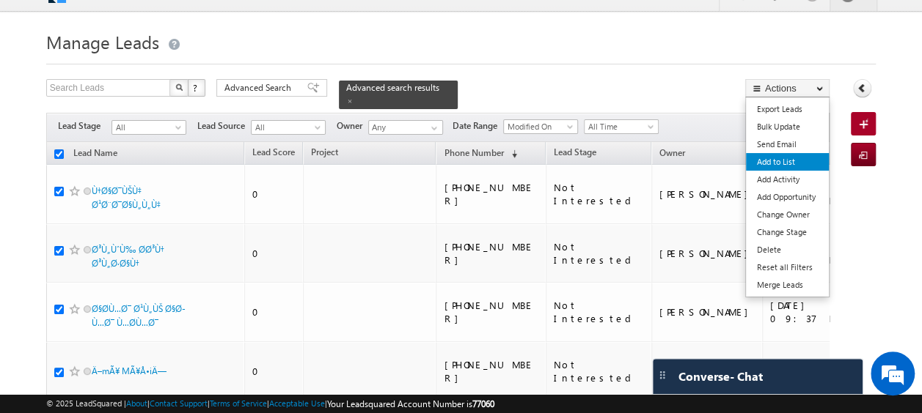
click at [785, 157] on link "Add to List" at bounding box center [787, 162] width 83 height 18
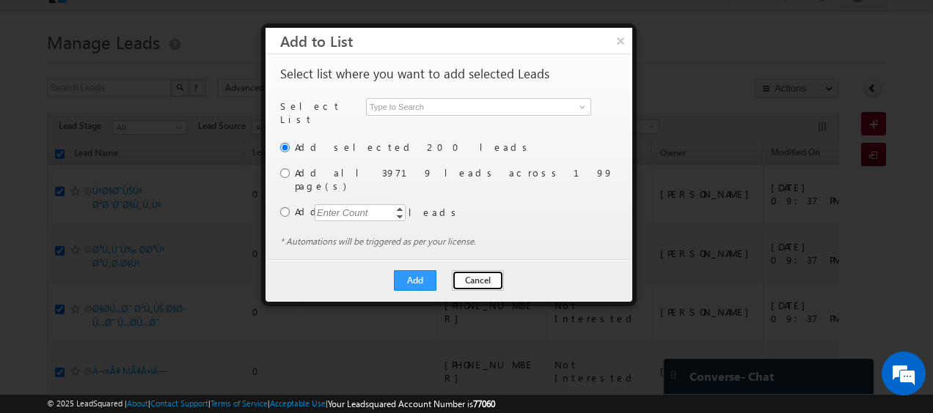
click at [476, 271] on button "Cancel" at bounding box center [478, 281] width 52 height 21
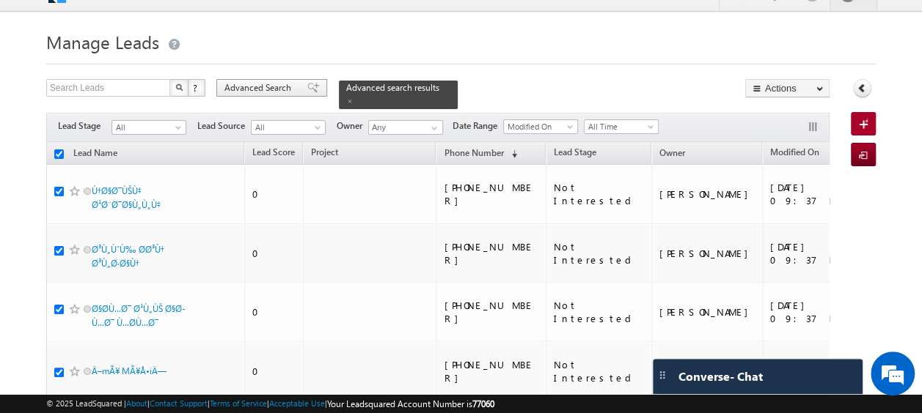
click at [279, 81] on span "Advanced Search" at bounding box center [259, 87] width 71 height 13
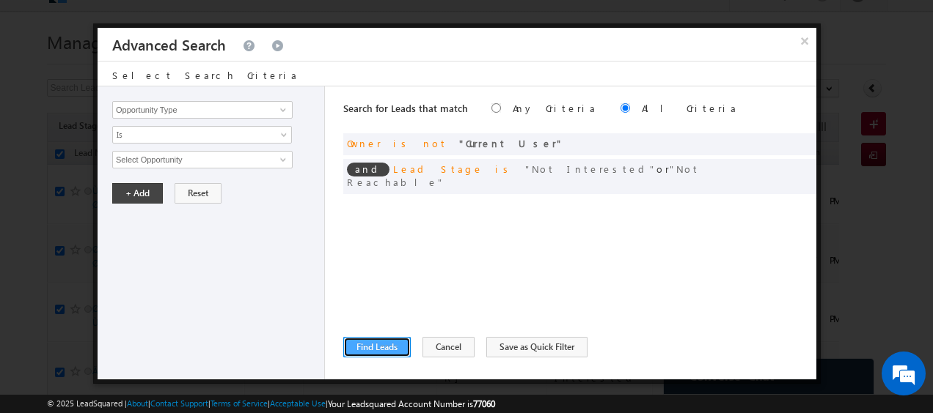
click at [384, 342] on button "Find Leads" at bounding box center [376, 347] width 67 height 21
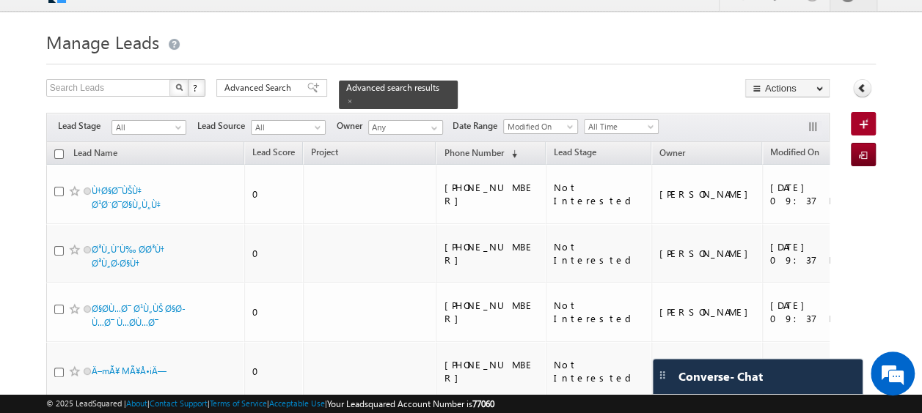
click at [59, 150] on input "checkbox" at bounding box center [59, 155] width 10 height 10
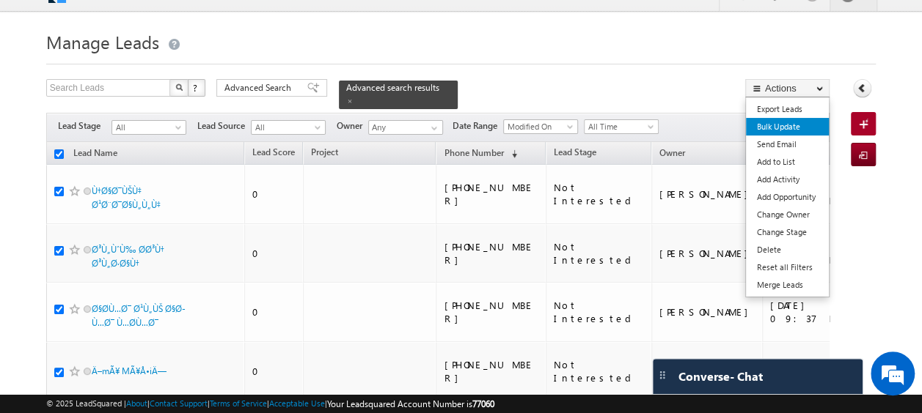
click at [788, 125] on link "Bulk Update" at bounding box center [787, 127] width 83 height 18
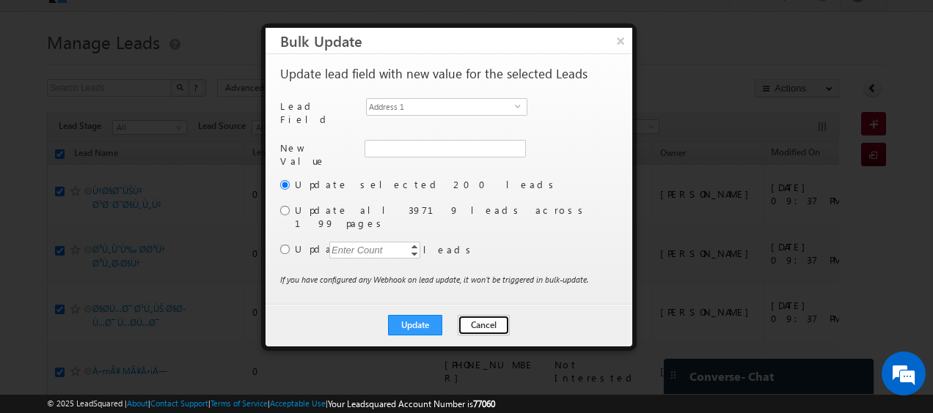
click at [482, 315] on button "Cancel" at bounding box center [483, 325] width 52 height 21
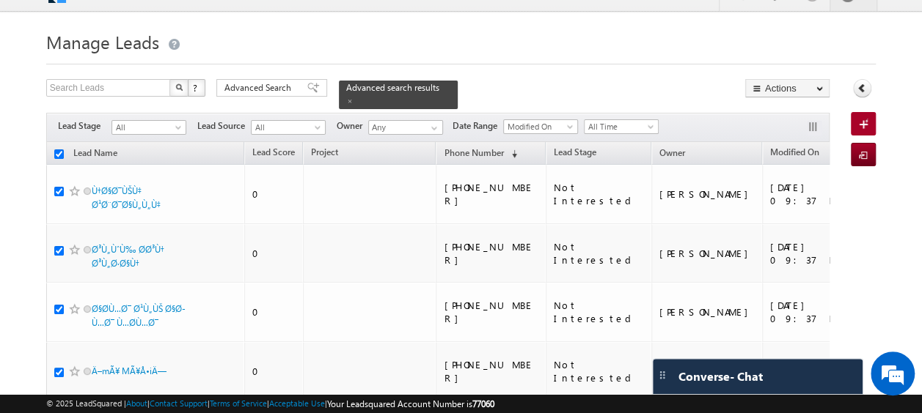
scroll to position [0, 0]
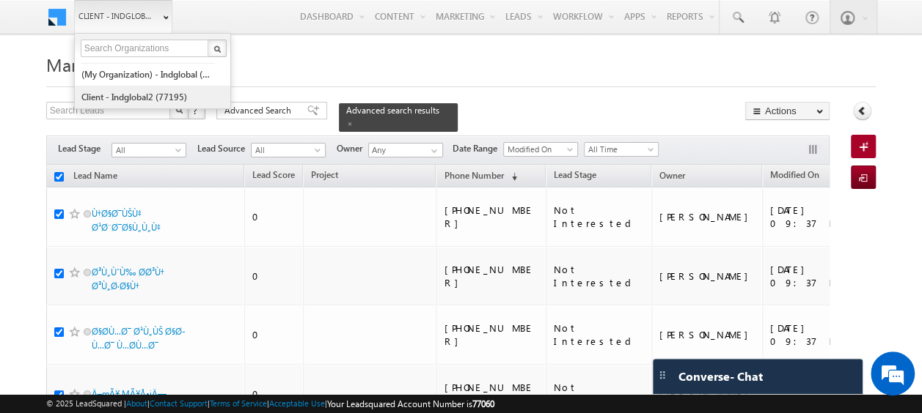
click at [145, 95] on link "Client - indglobal2 (77195)" at bounding box center [148, 97] width 134 height 23
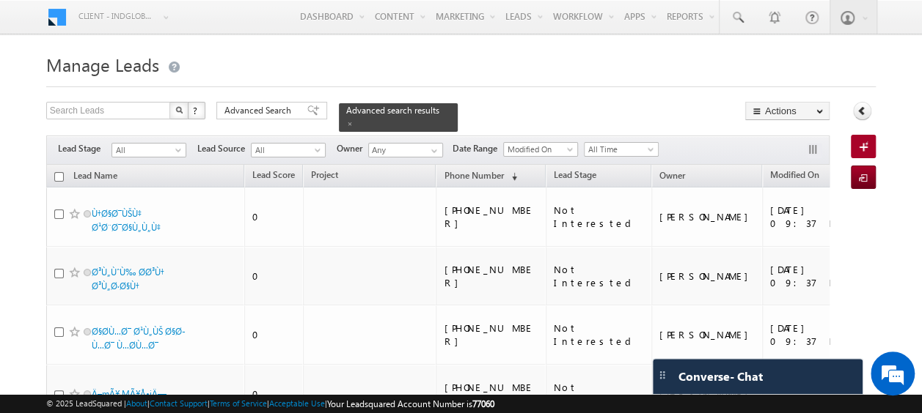
checkbox input "false"
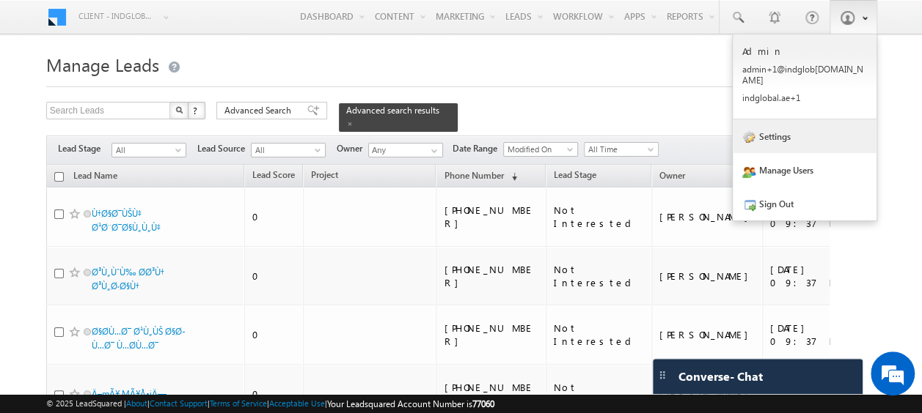
click at [768, 127] on link "Settings" at bounding box center [804, 137] width 144 height 34
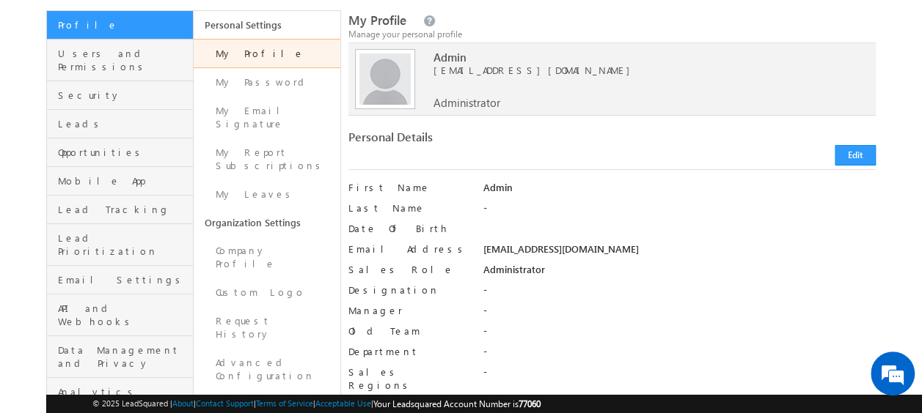
scroll to position [92, 0]
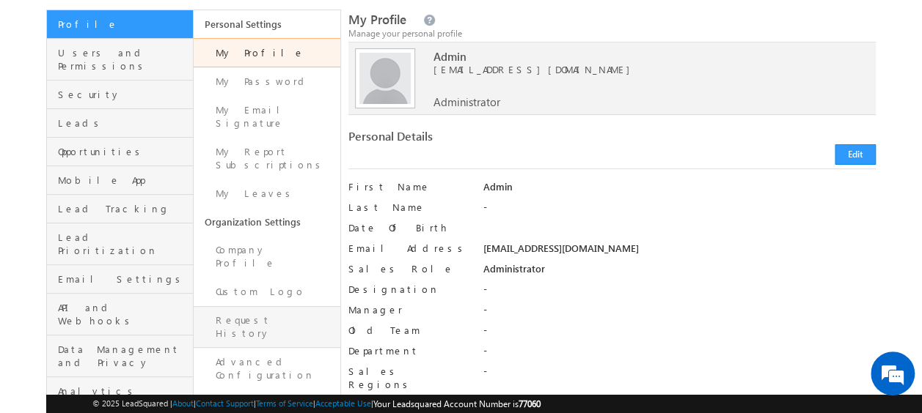
click at [252, 306] on link "Request History" at bounding box center [267, 327] width 147 height 42
